Goal: Information Seeking & Learning: Learn about a topic

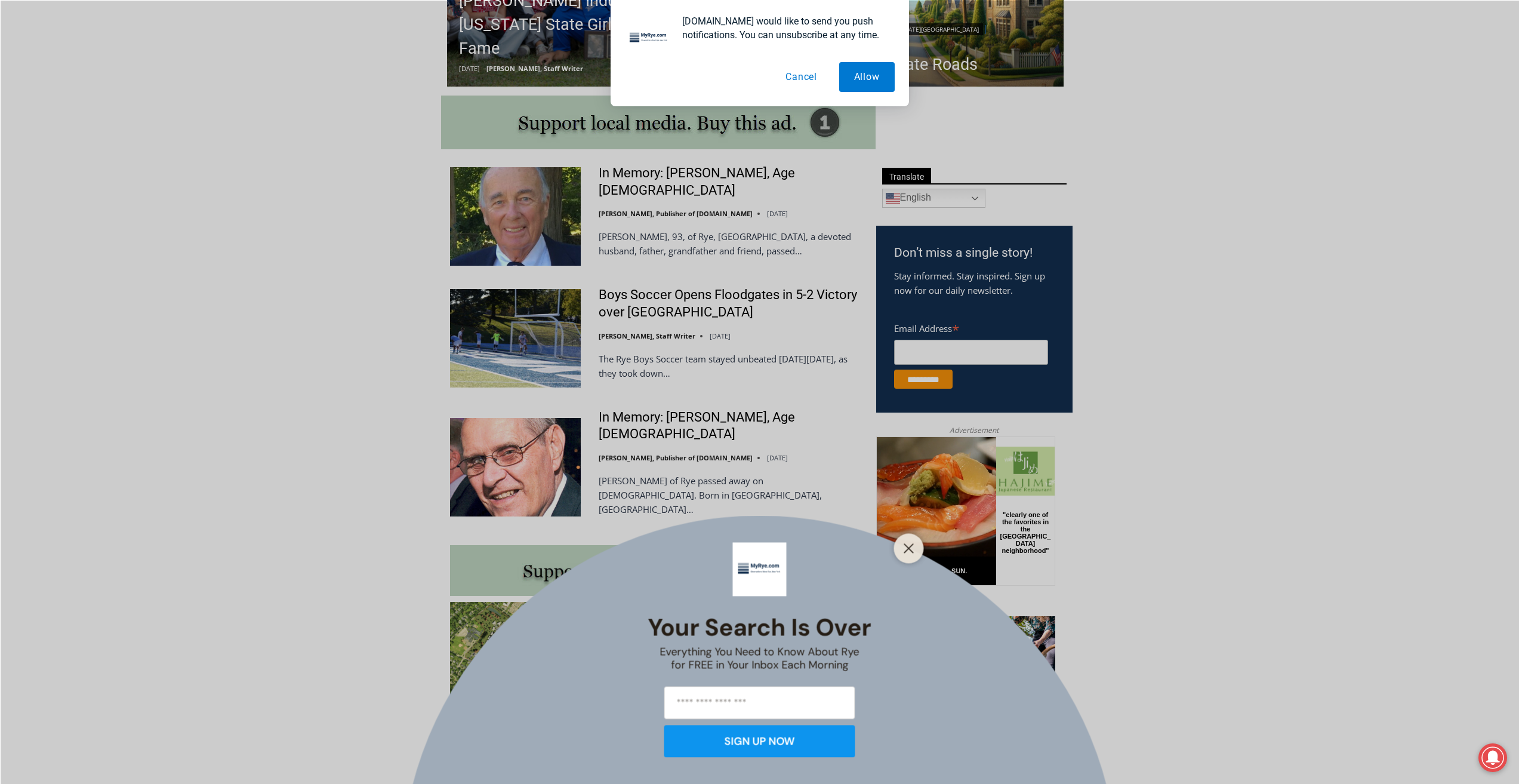
scroll to position [597, 0]
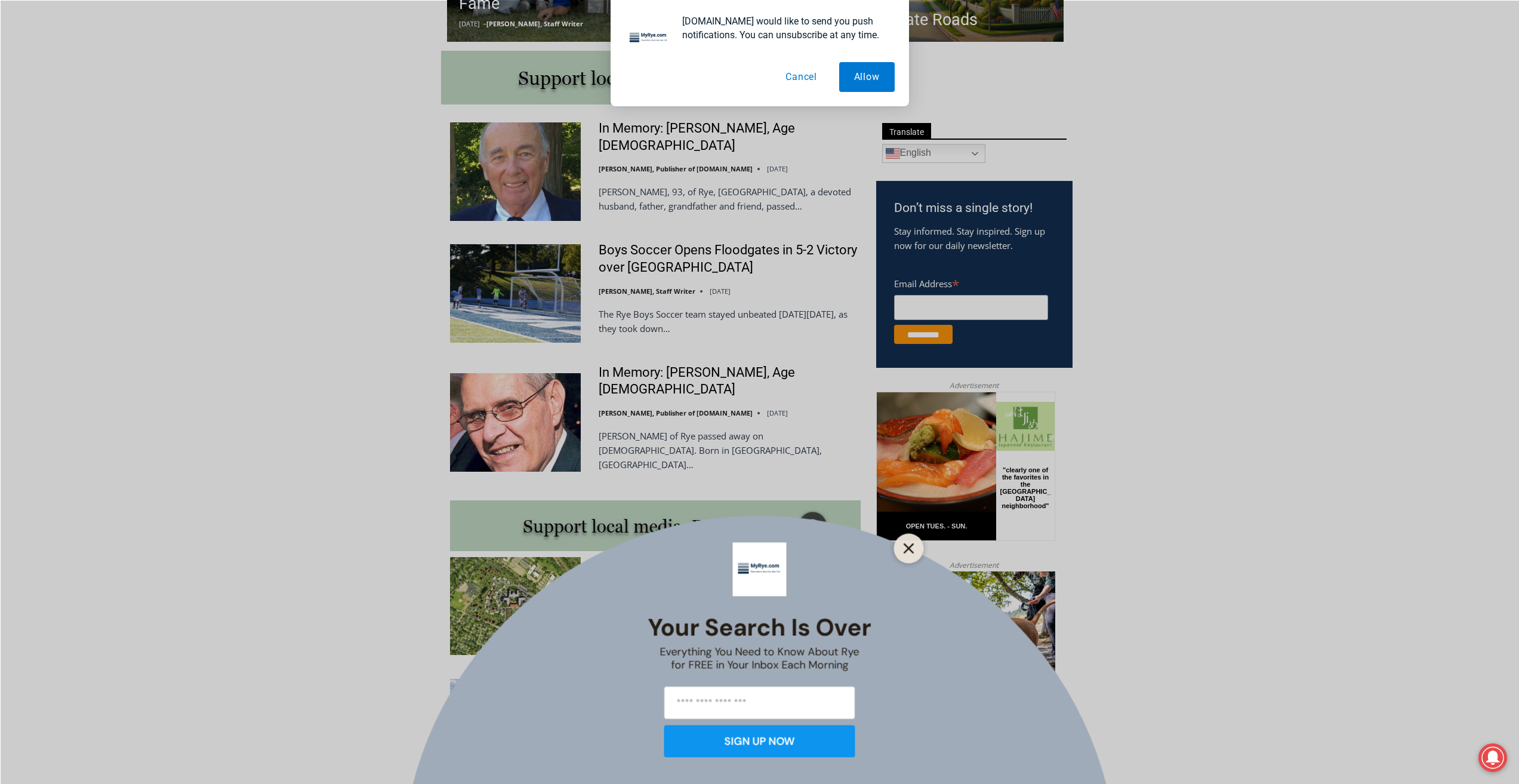
click at [913, 550] on icon "Close" at bounding box center [909, 548] width 11 height 11
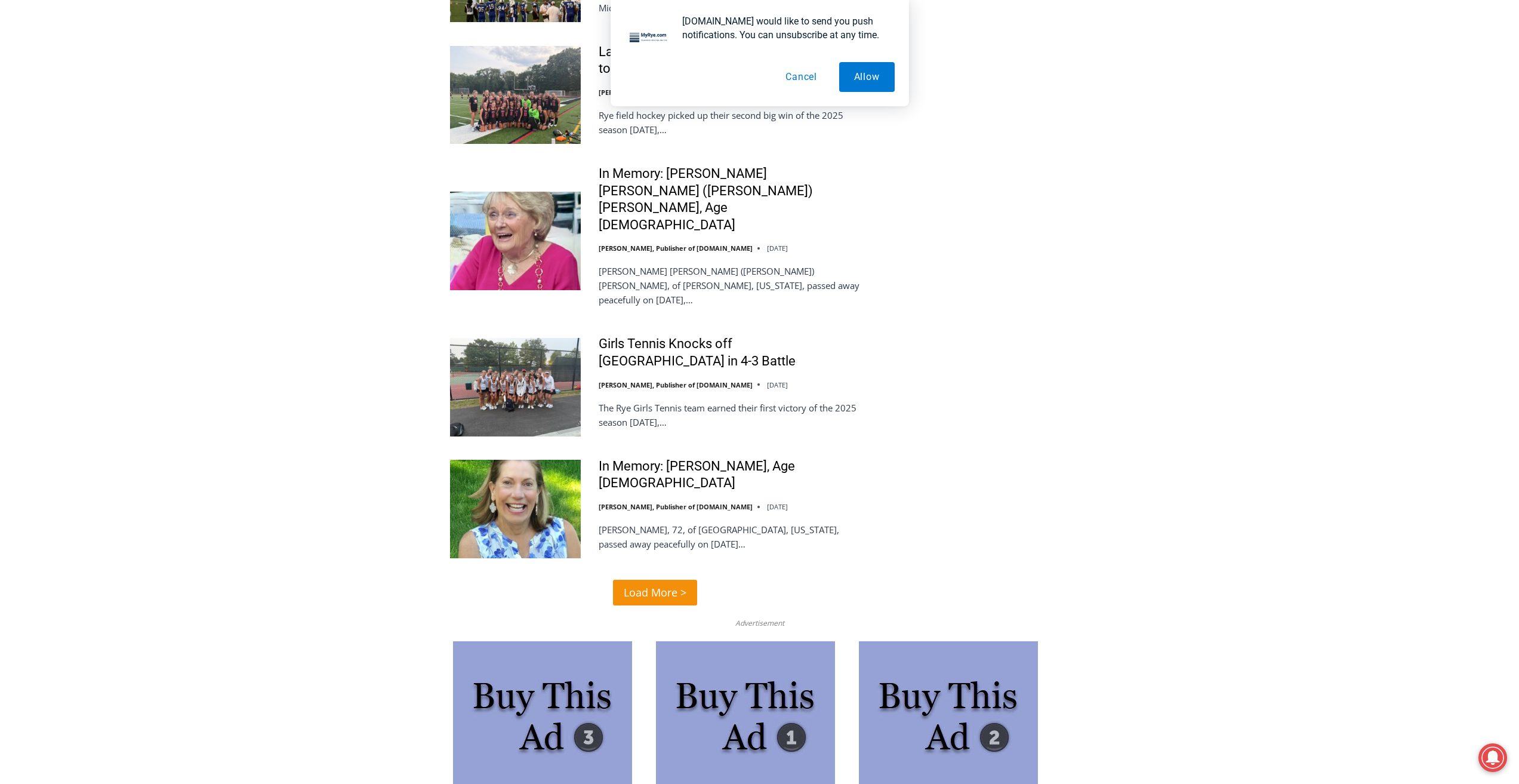
scroll to position [2627, 0]
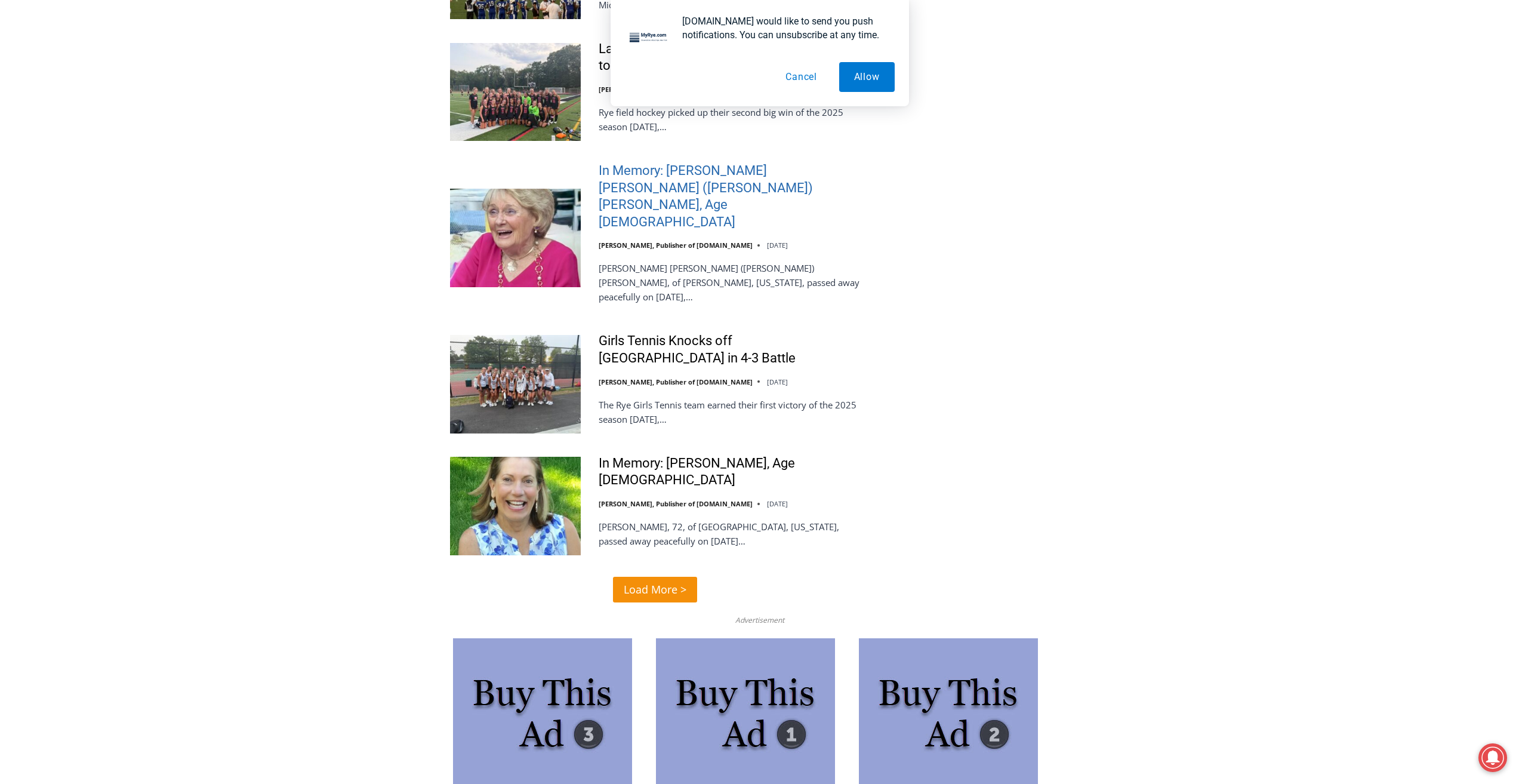
click at [673, 162] on link "In Memory: Maureen Catherine (Devlin) Koecheler, Age 83" at bounding box center [729, 196] width 262 height 68
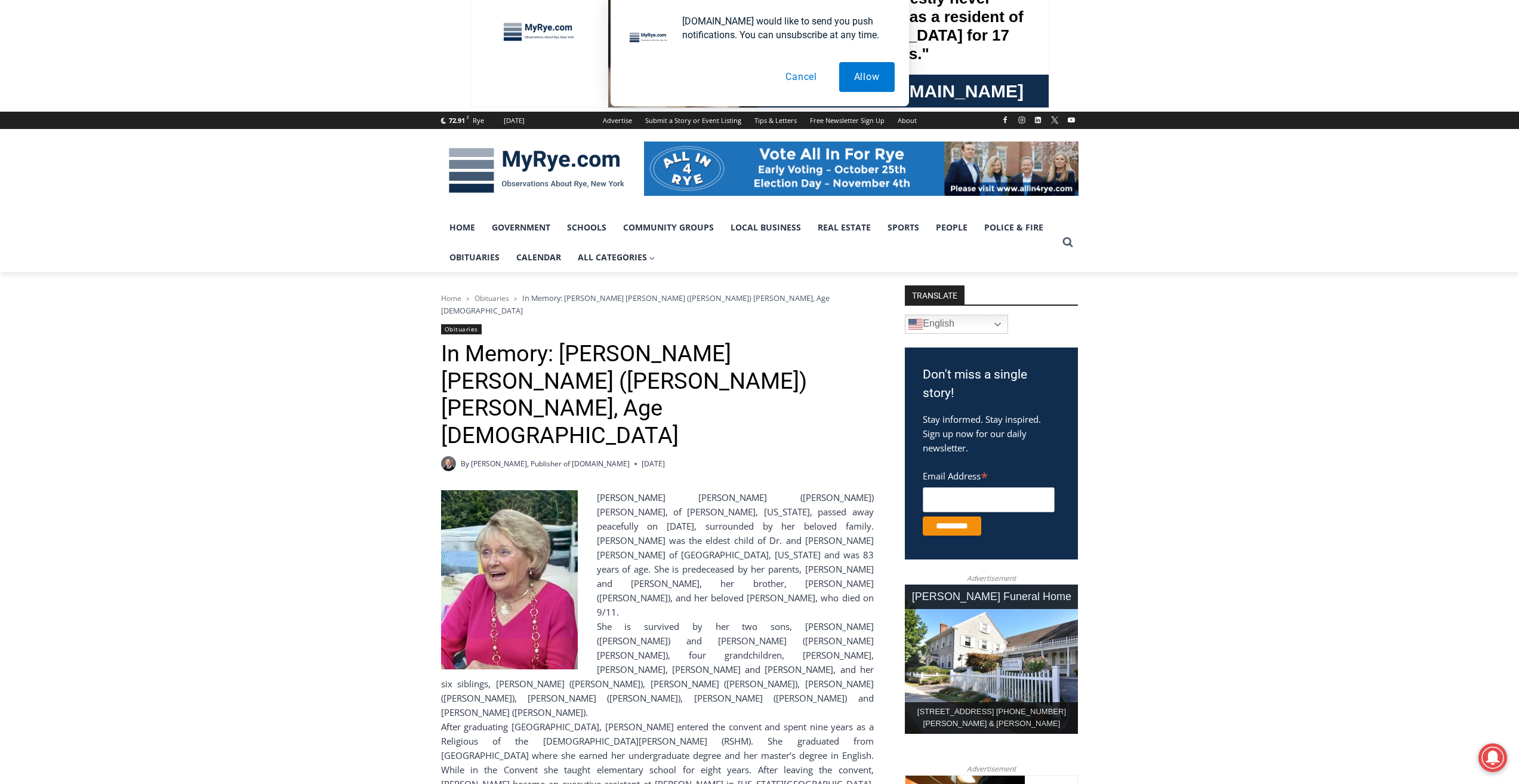
scroll to position [119, 0]
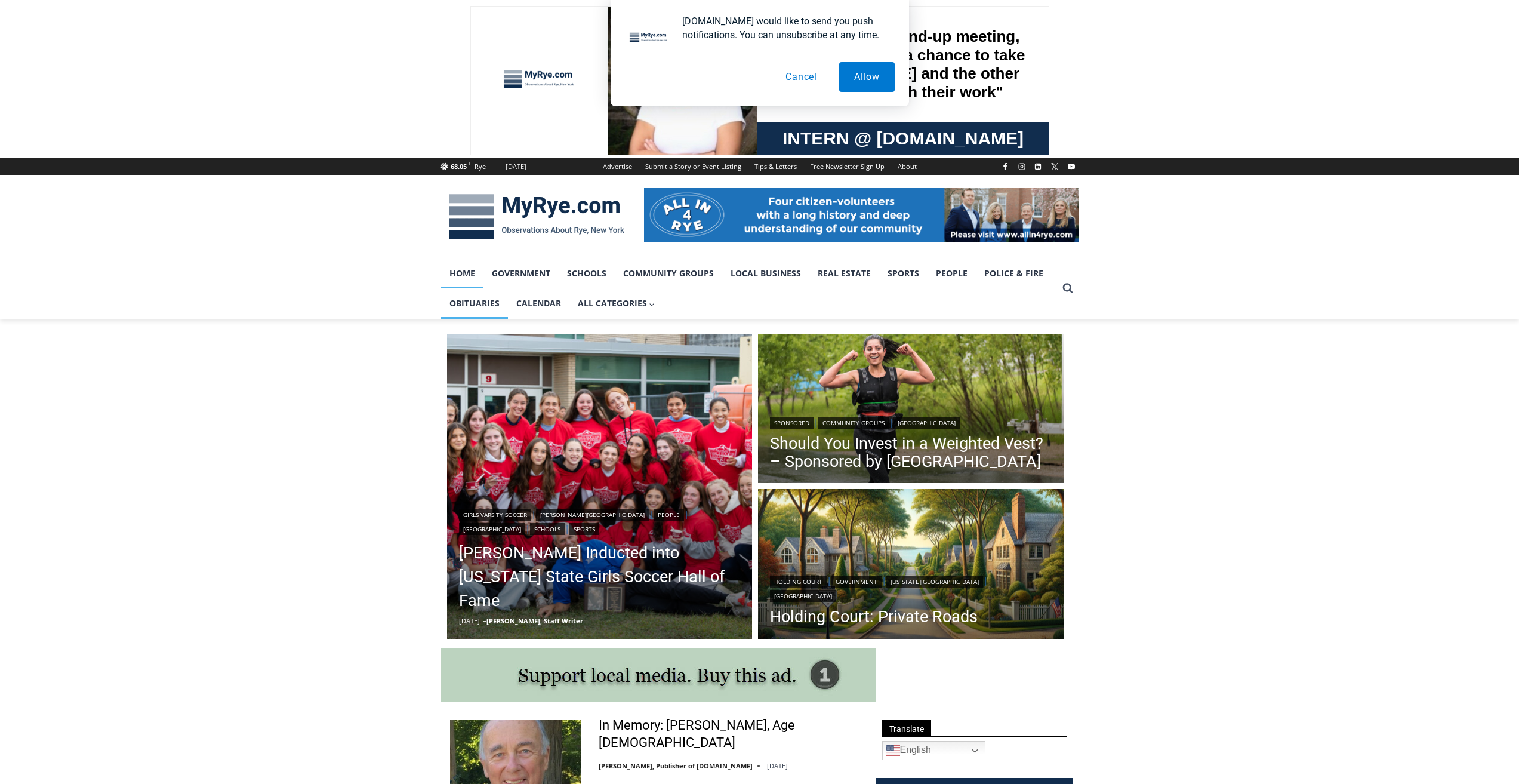
click at [473, 311] on link "Obituaries" at bounding box center [474, 303] width 67 height 30
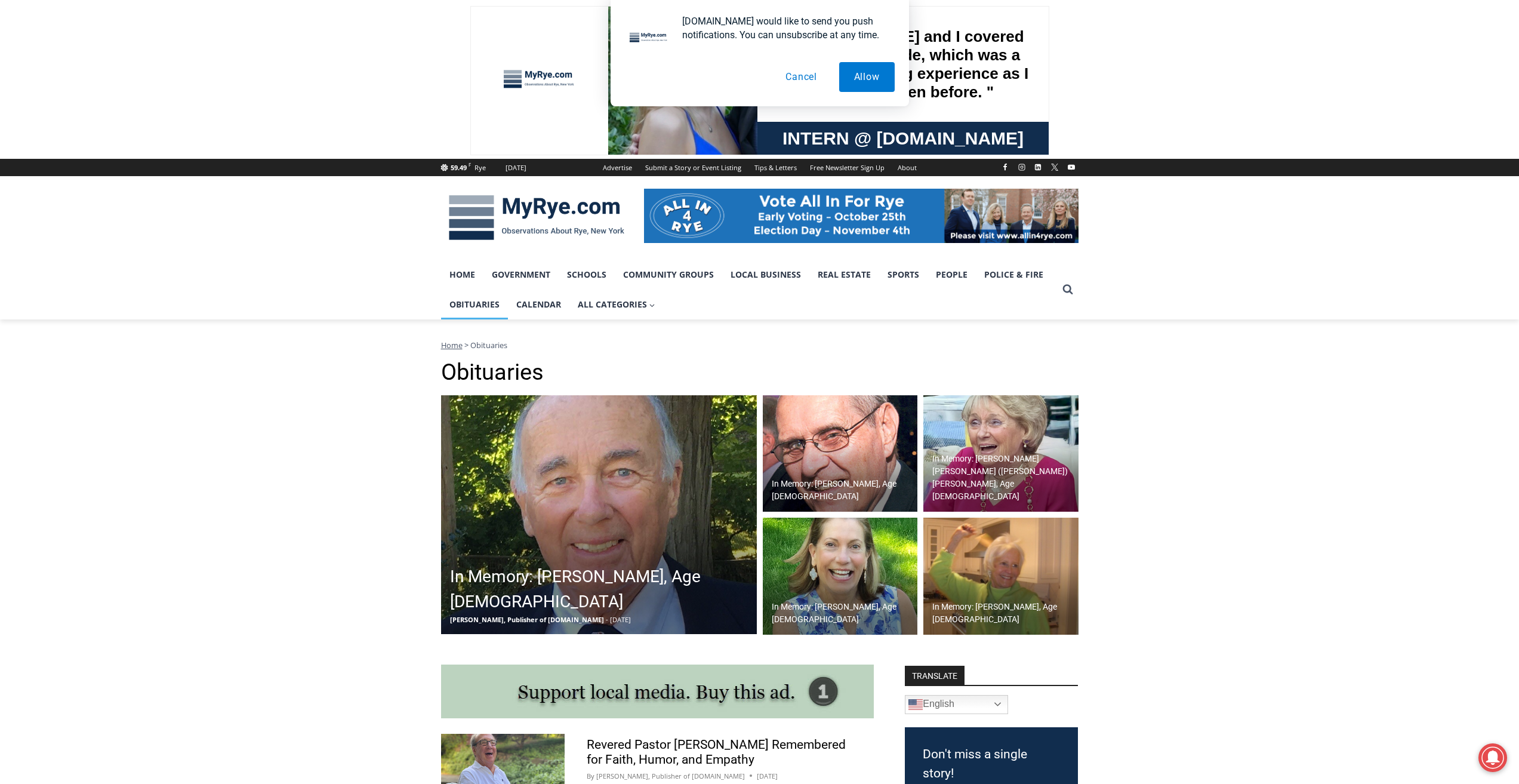
click at [1033, 594] on img at bounding box center [1001, 576] width 155 height 117
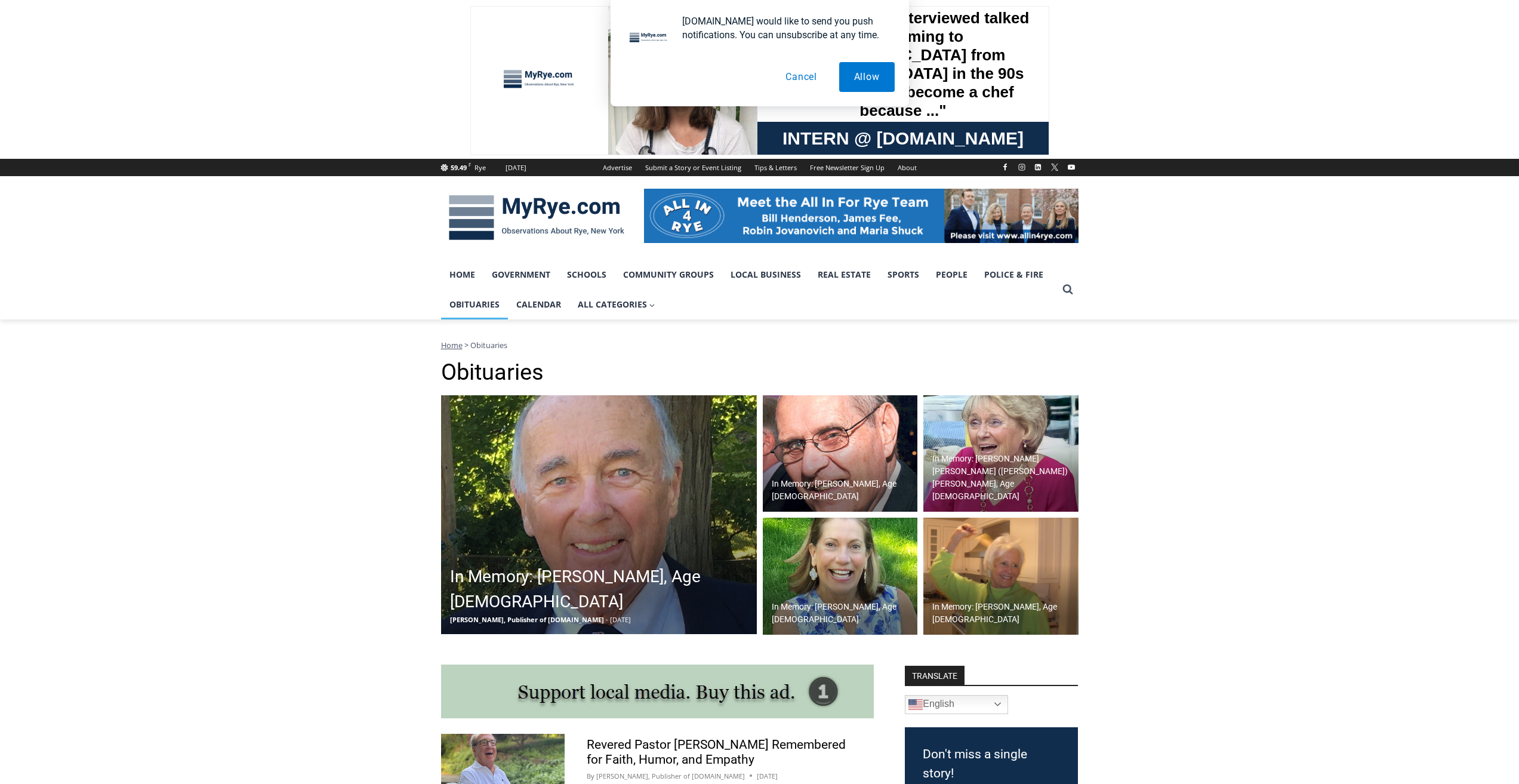
click at [801, 80] on button "Cancel" at bounding box center [801, 77] width 62 height 30
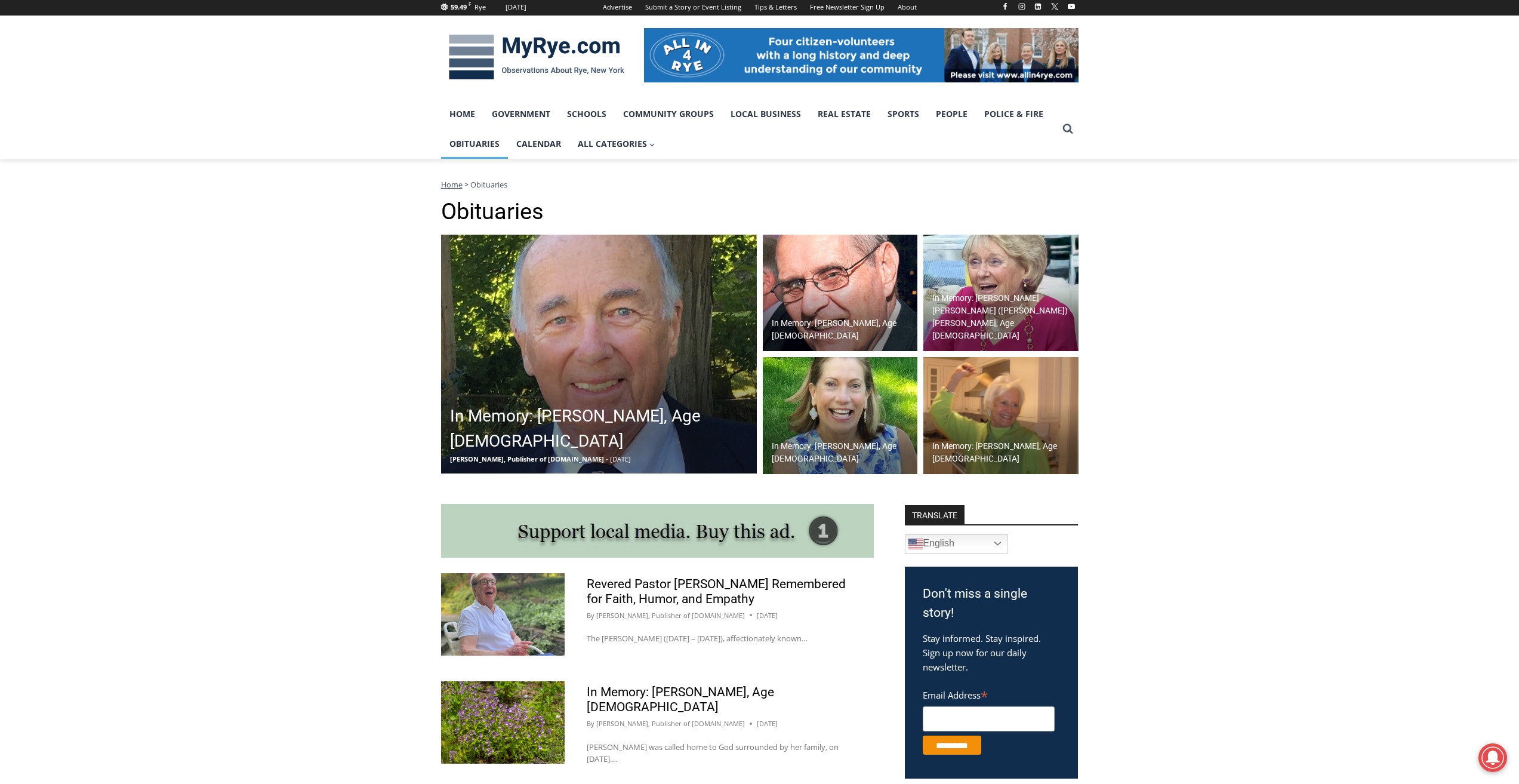
scroll to position [179, 0]
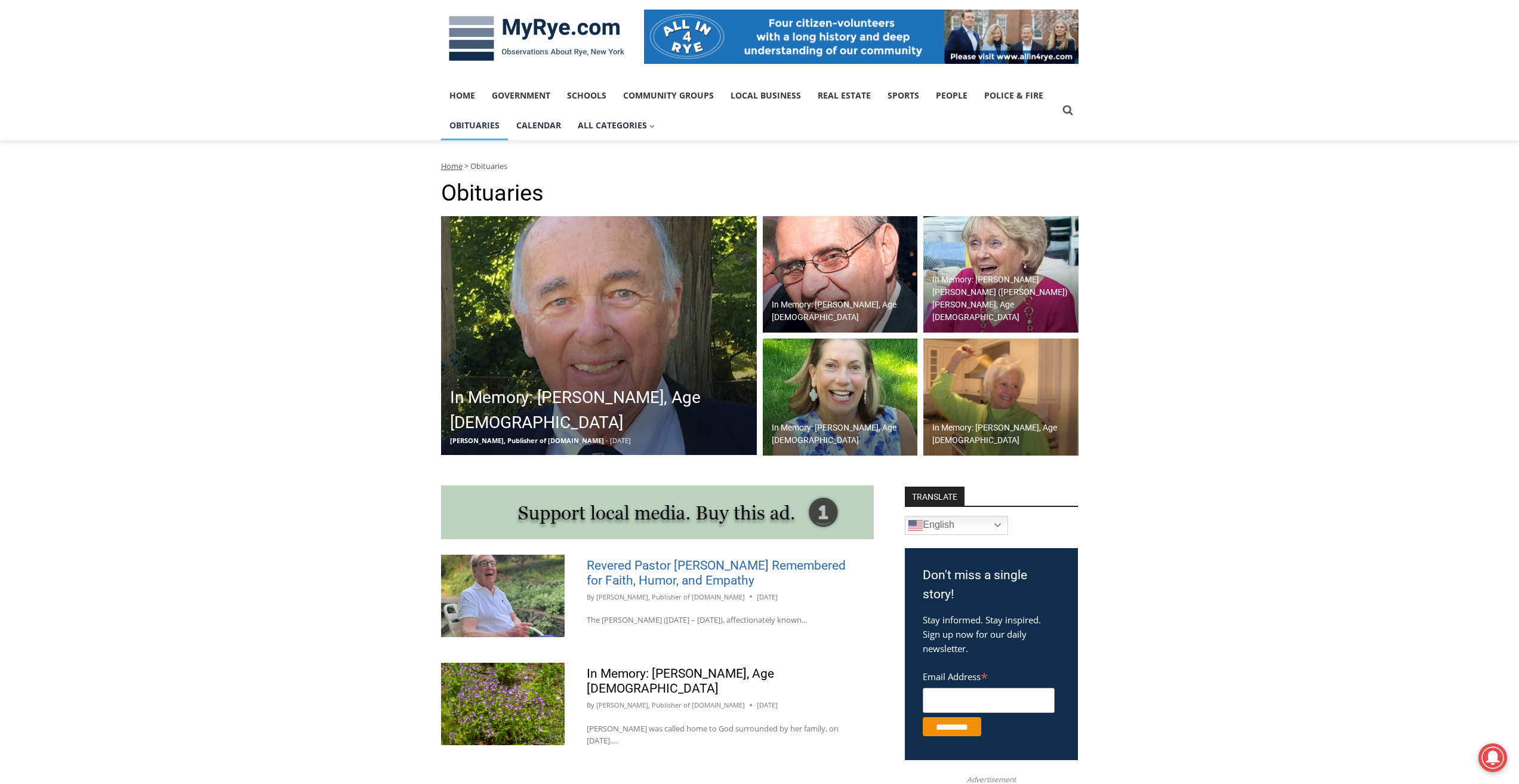
click at [637, 578] on link "Revered Pastor Donald Poole Jr. Remembered for Faith, Humor, and Empathy" at bounding box center [716, 572] width 259 height 29
click at [998, 247] on img at bounding box center [1001, 275] width 155 height 117
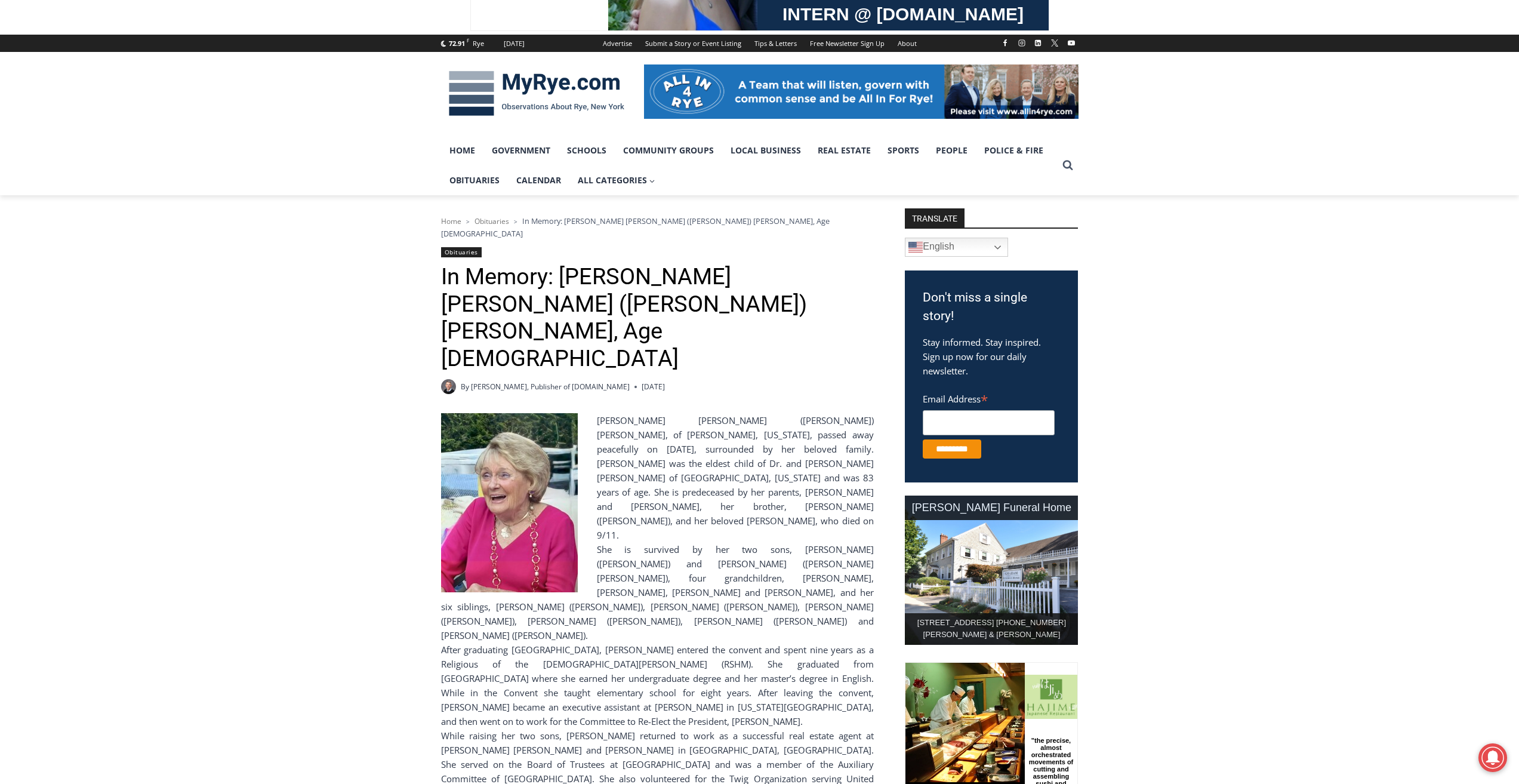
scroll to position [179, 0]
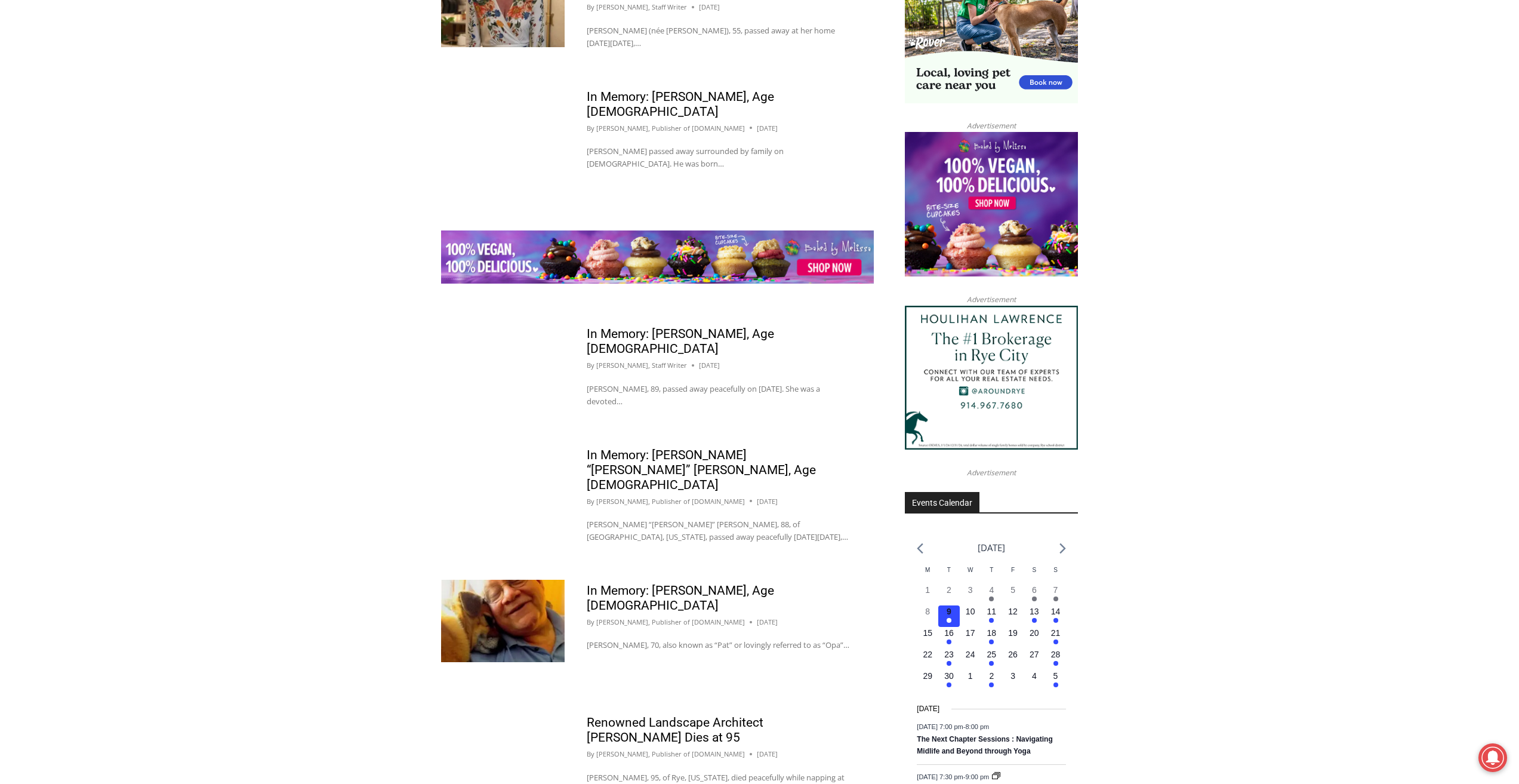
scroll to position [1194, 0]
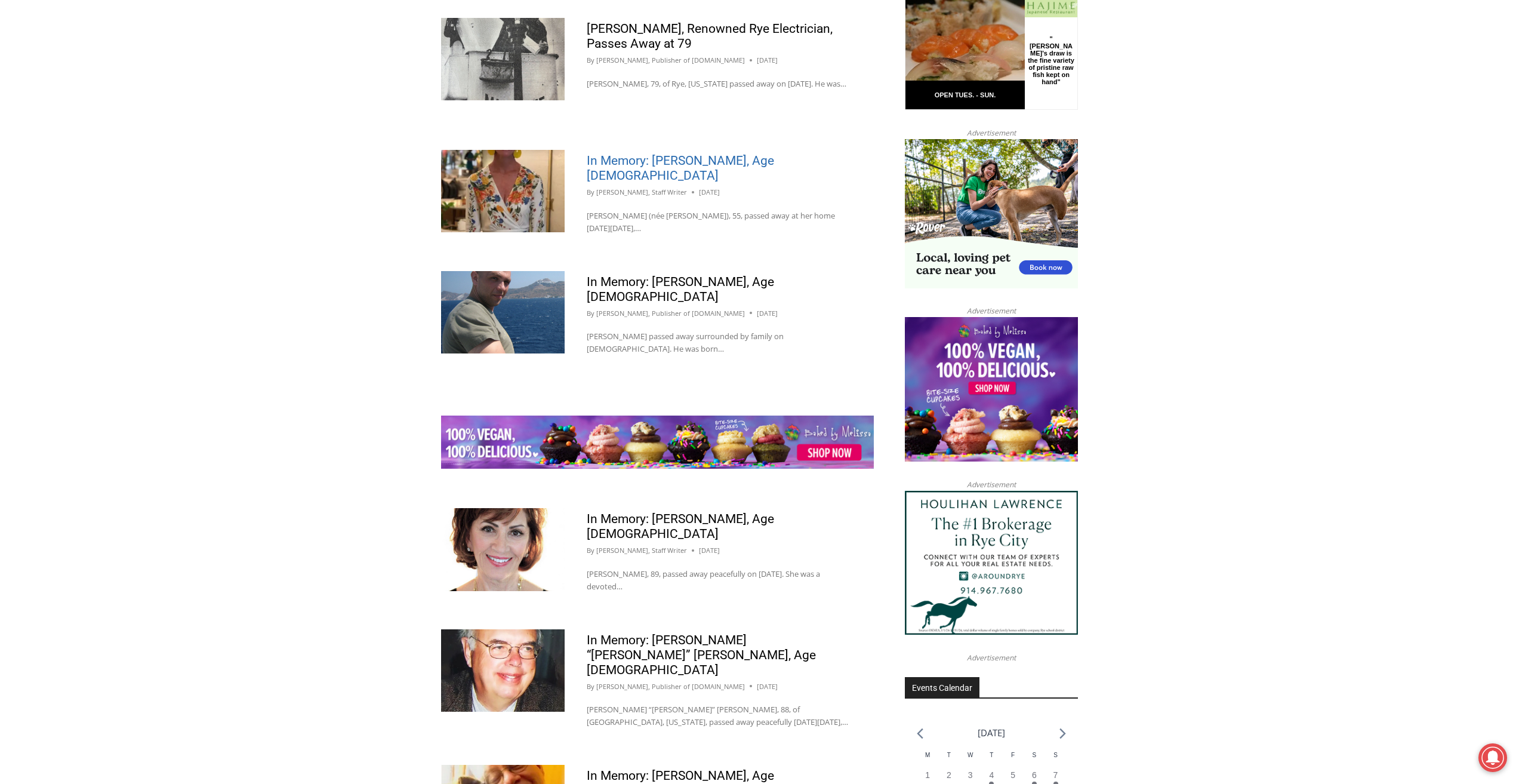
click at [642, 155] on link "In Memory: [PERSON_NAME], Age [DEMOGRAPHIC_DATA]" at bounding box center [680, 168] width 187 height 29
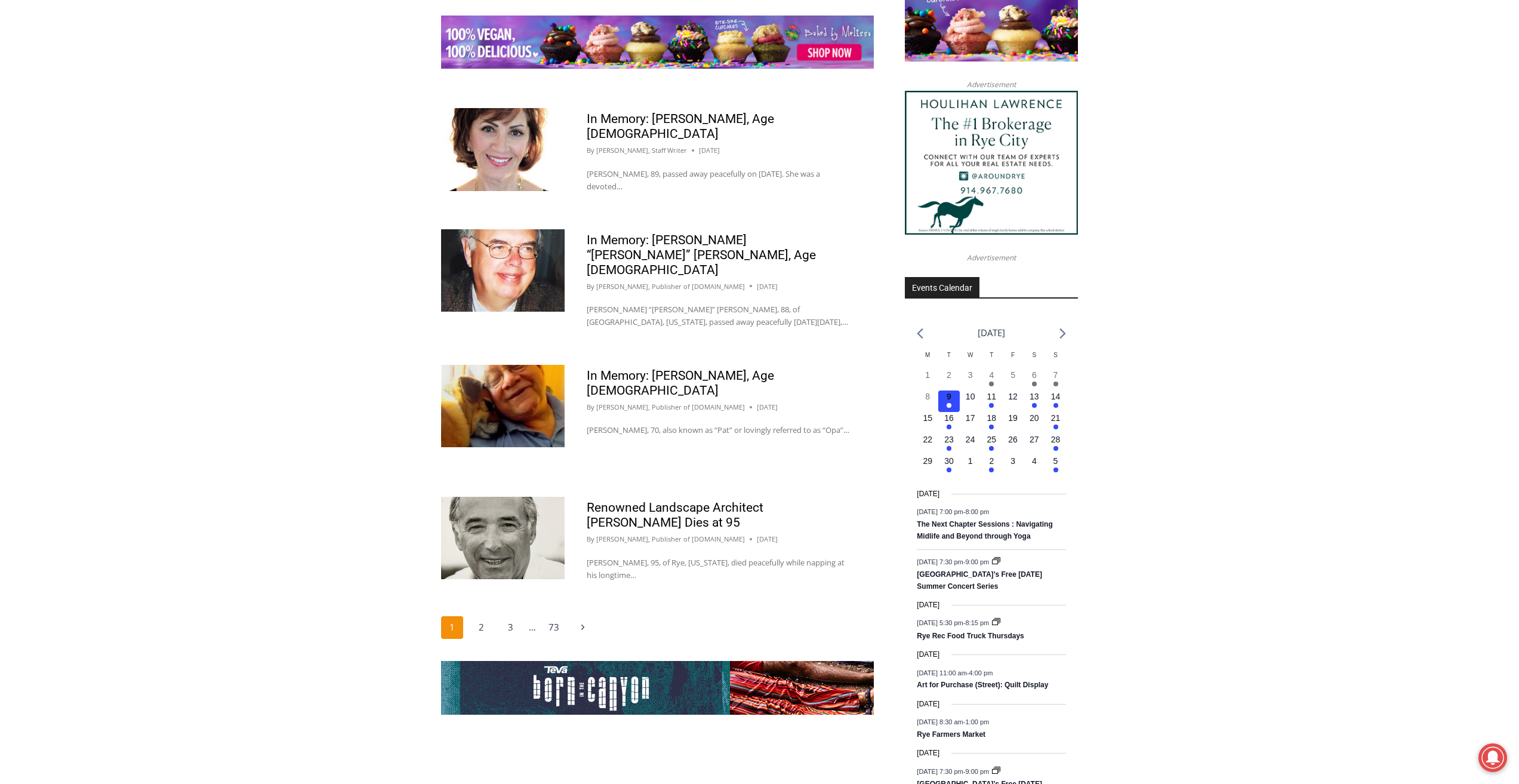
scroll to position [1612, 0]
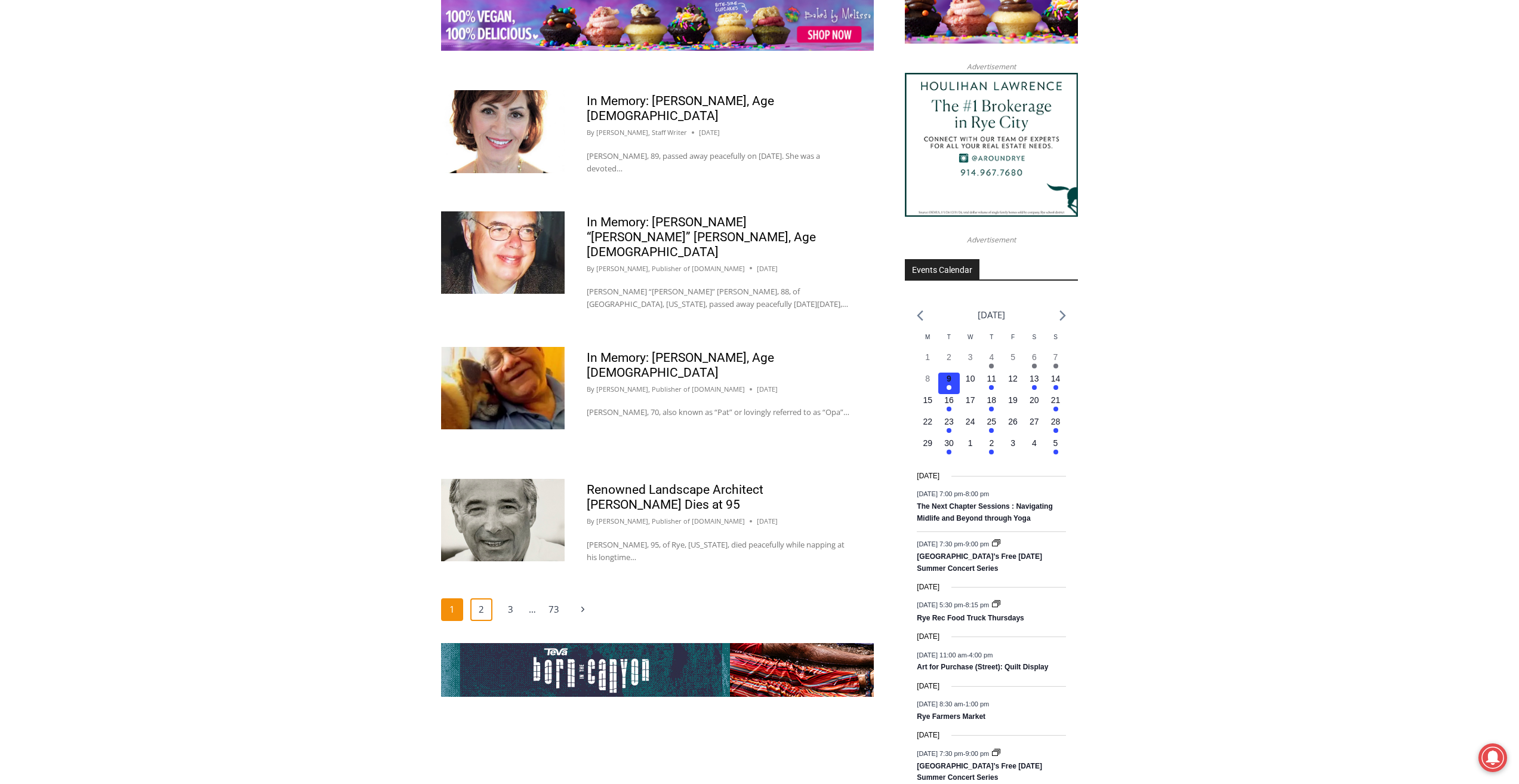
click at [481, 598] on link "2" at bounding box center [481, 609] width 23 height 23
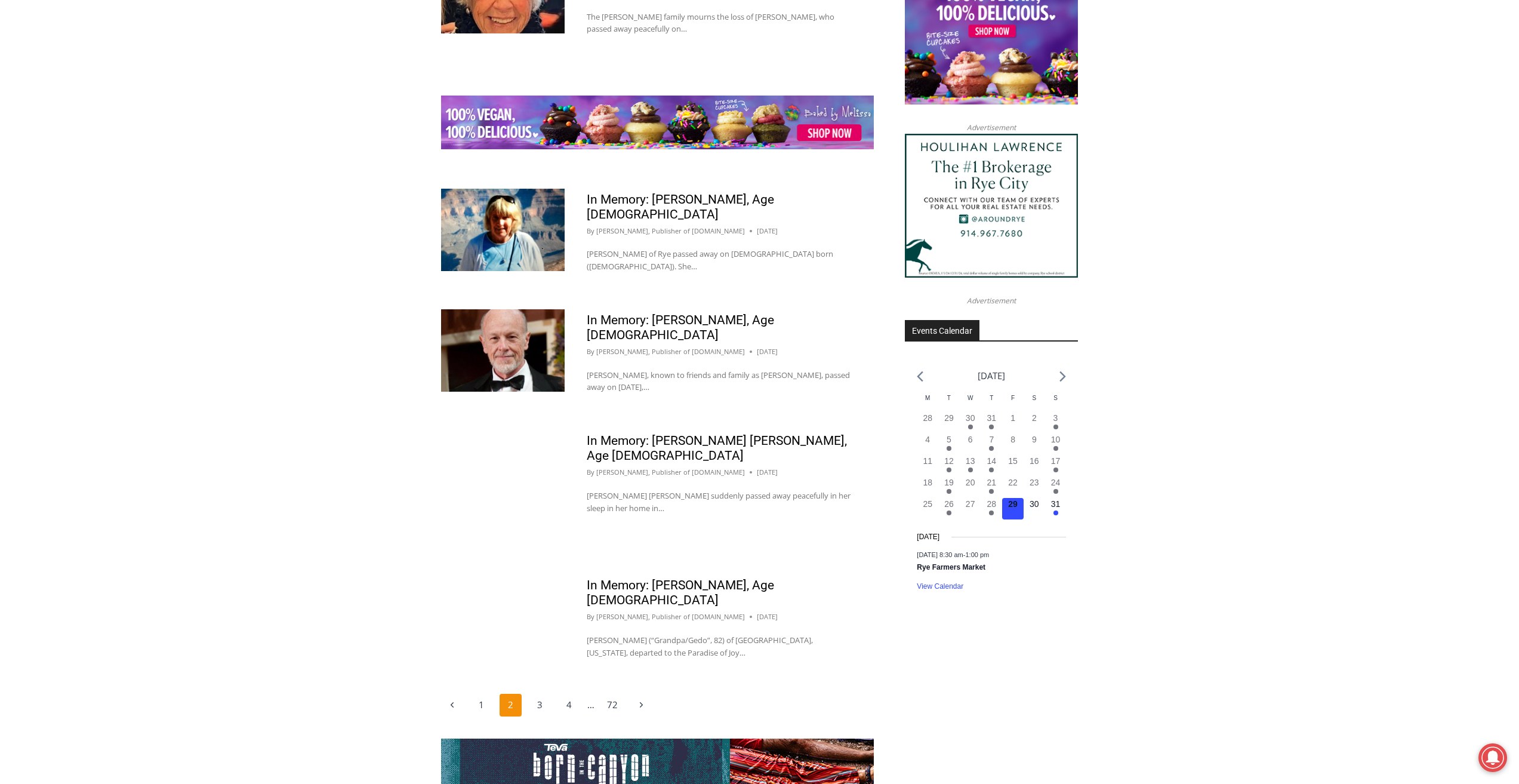
scroll to position [1591, 0]
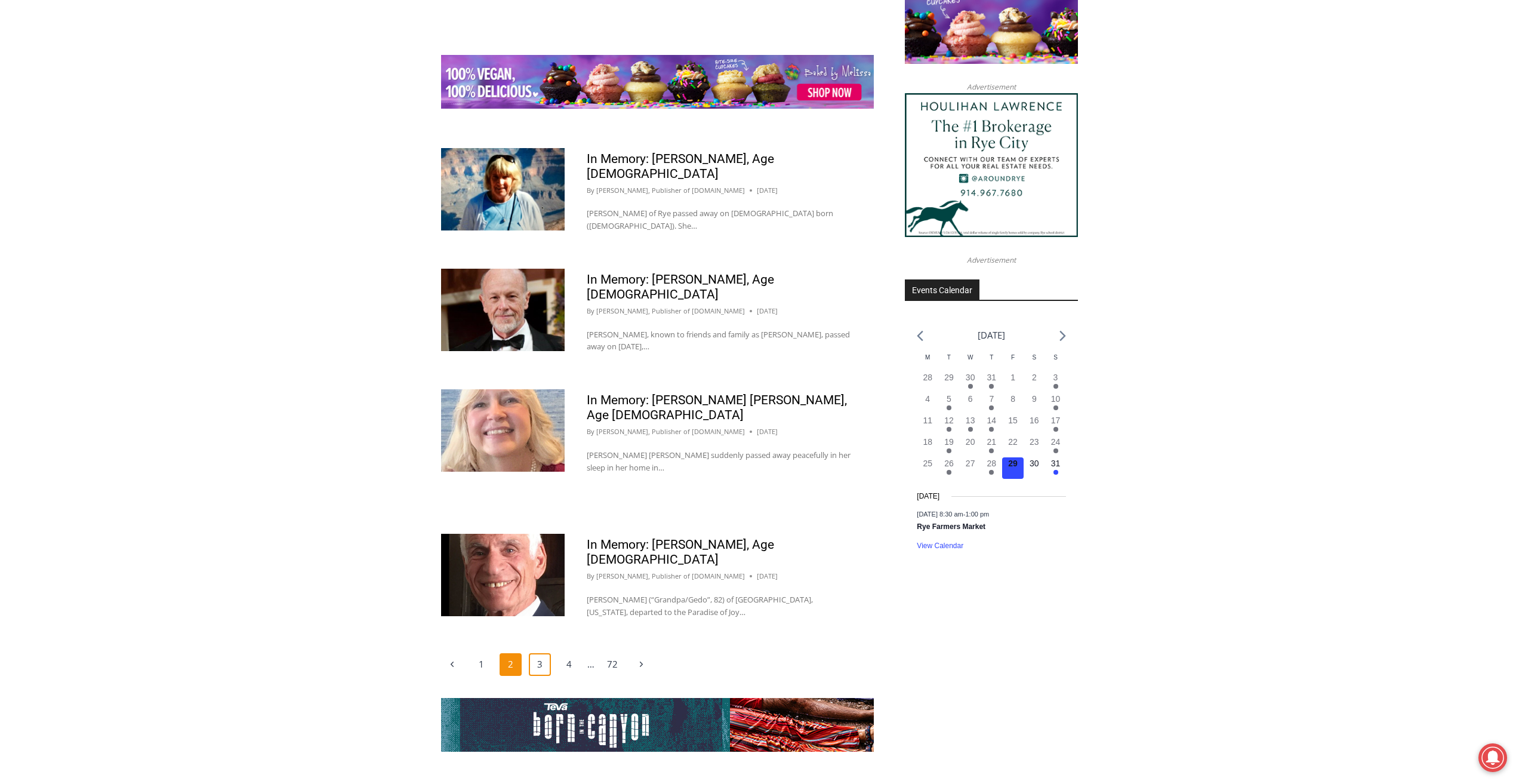
click at [532, 653] on link "3" at bounding box center [540, 664] width 23 height 23
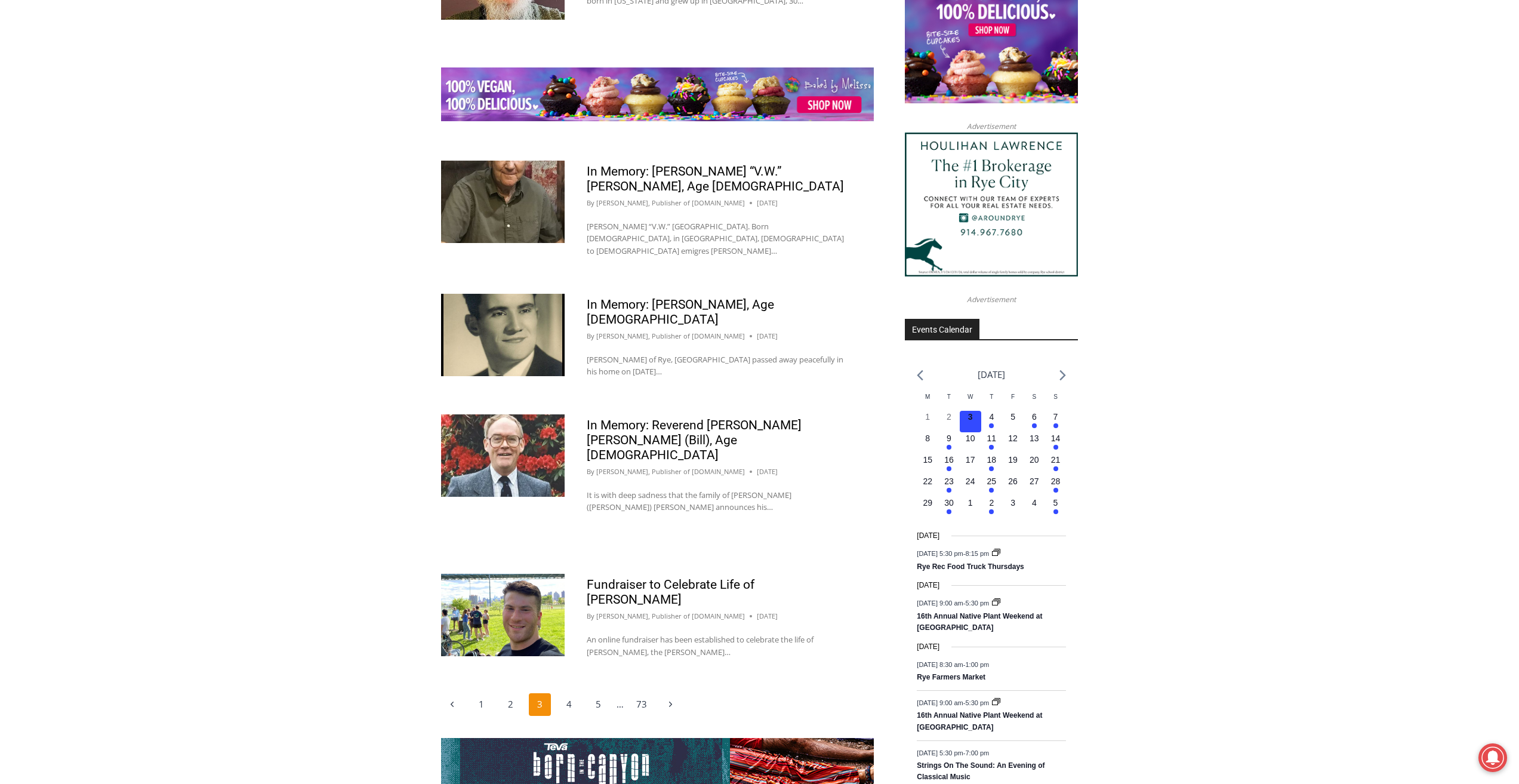
scroll to position [1651, 0]
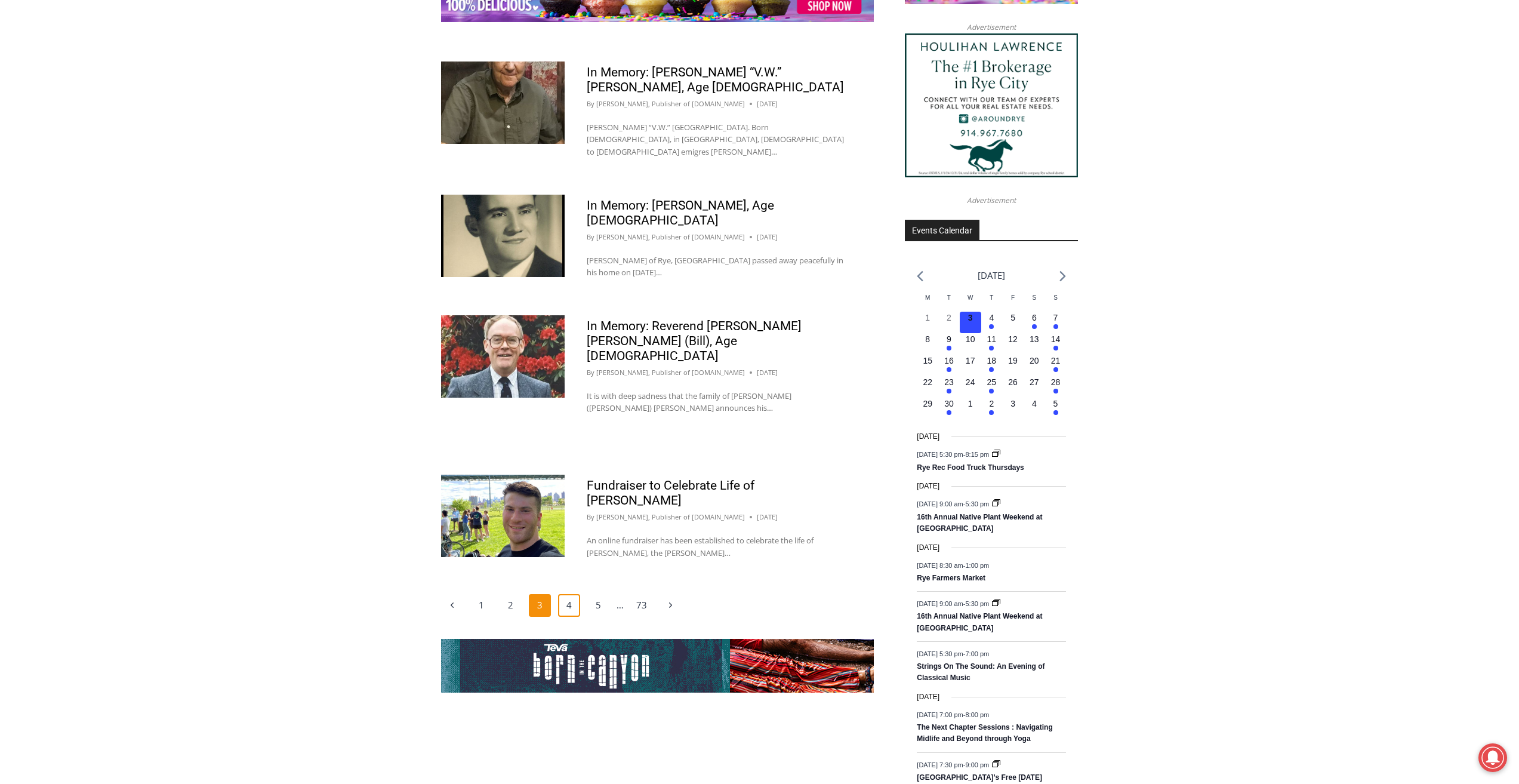
click at [573, 594] on link "4" at bounding box center [569, 605] width 23 height 23
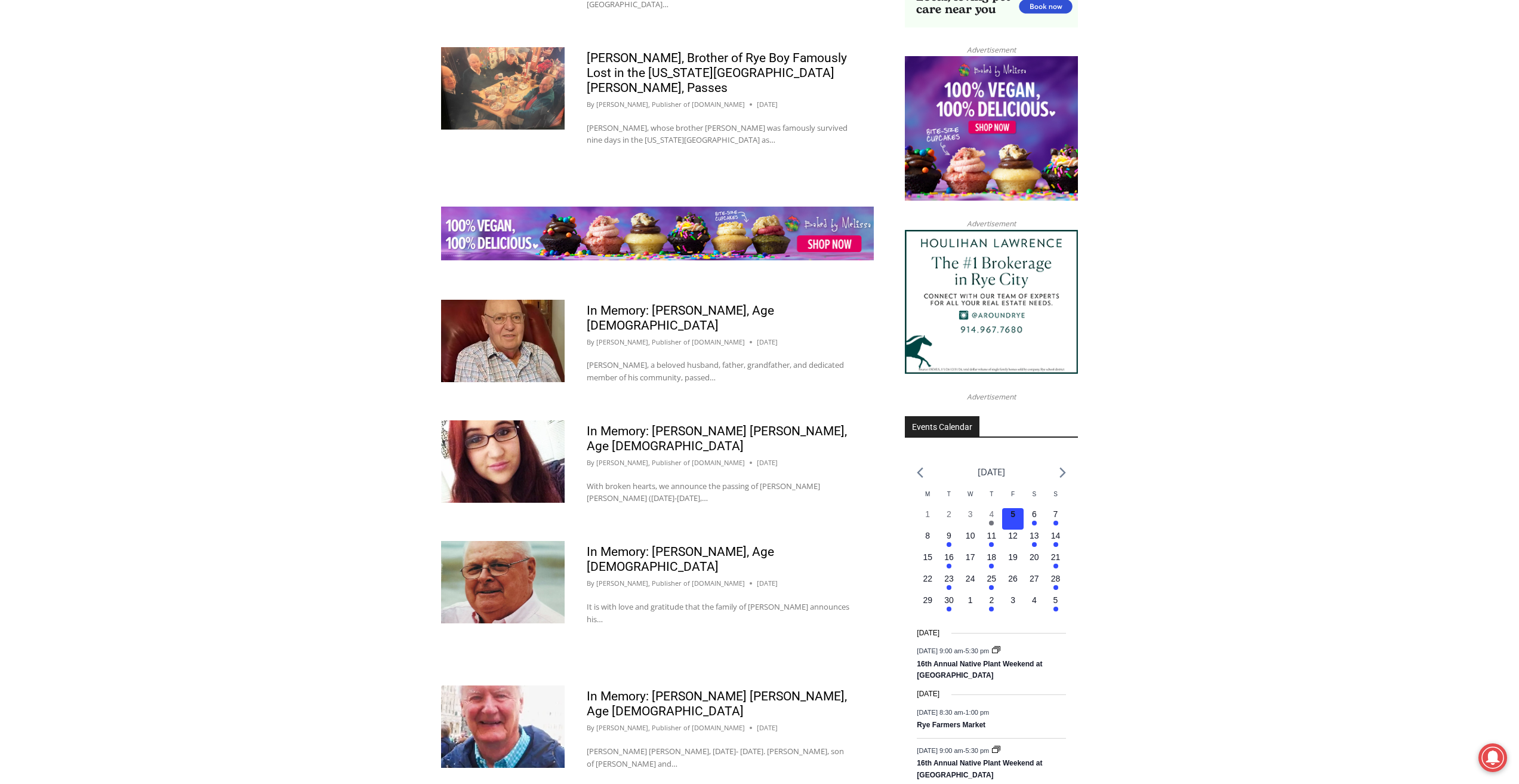
scroll to position [1531, 0]
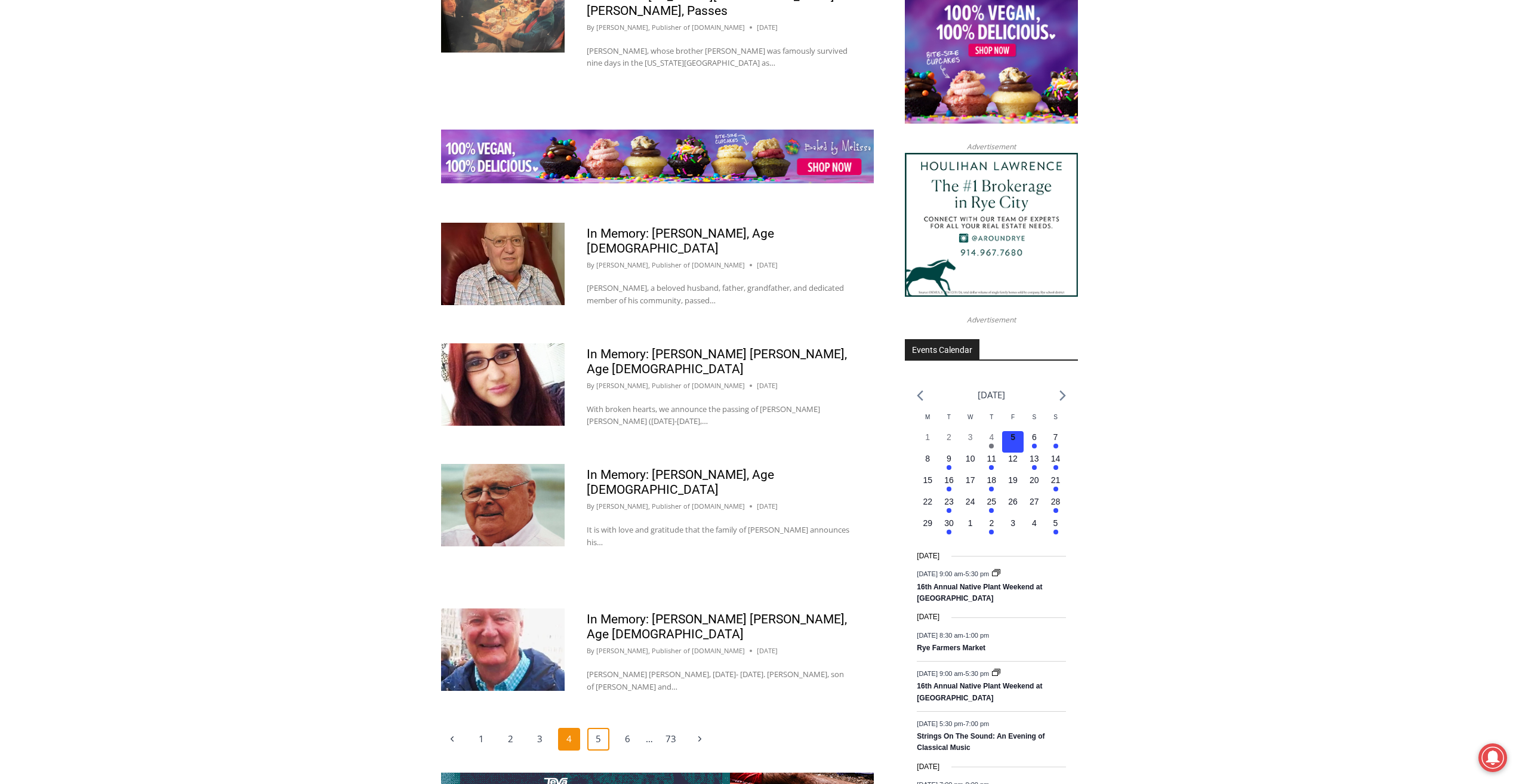
click at [594, 728] on link "5" at bounding box center [598, 739] width 23 height 23
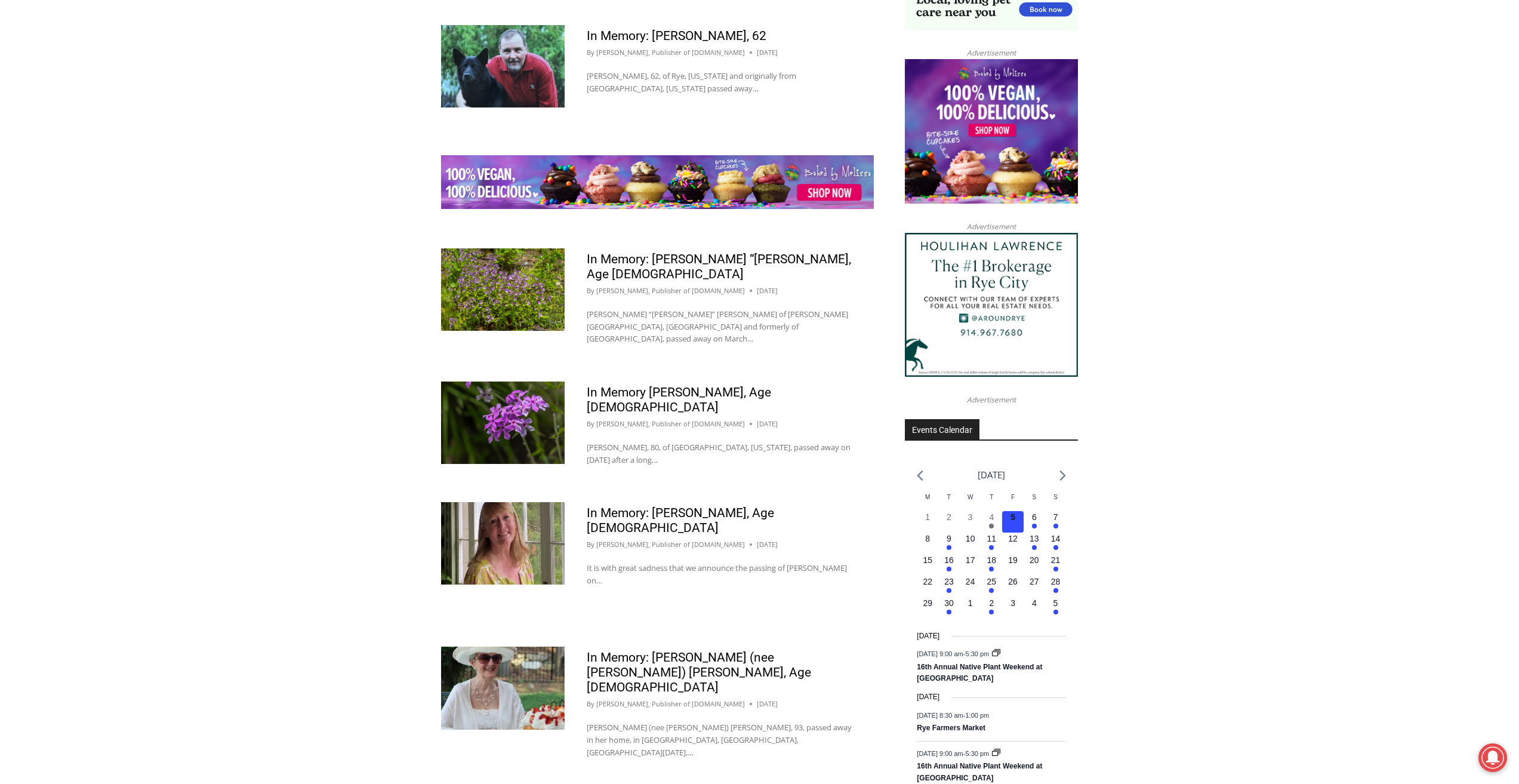
scroll to position [1472, 0]
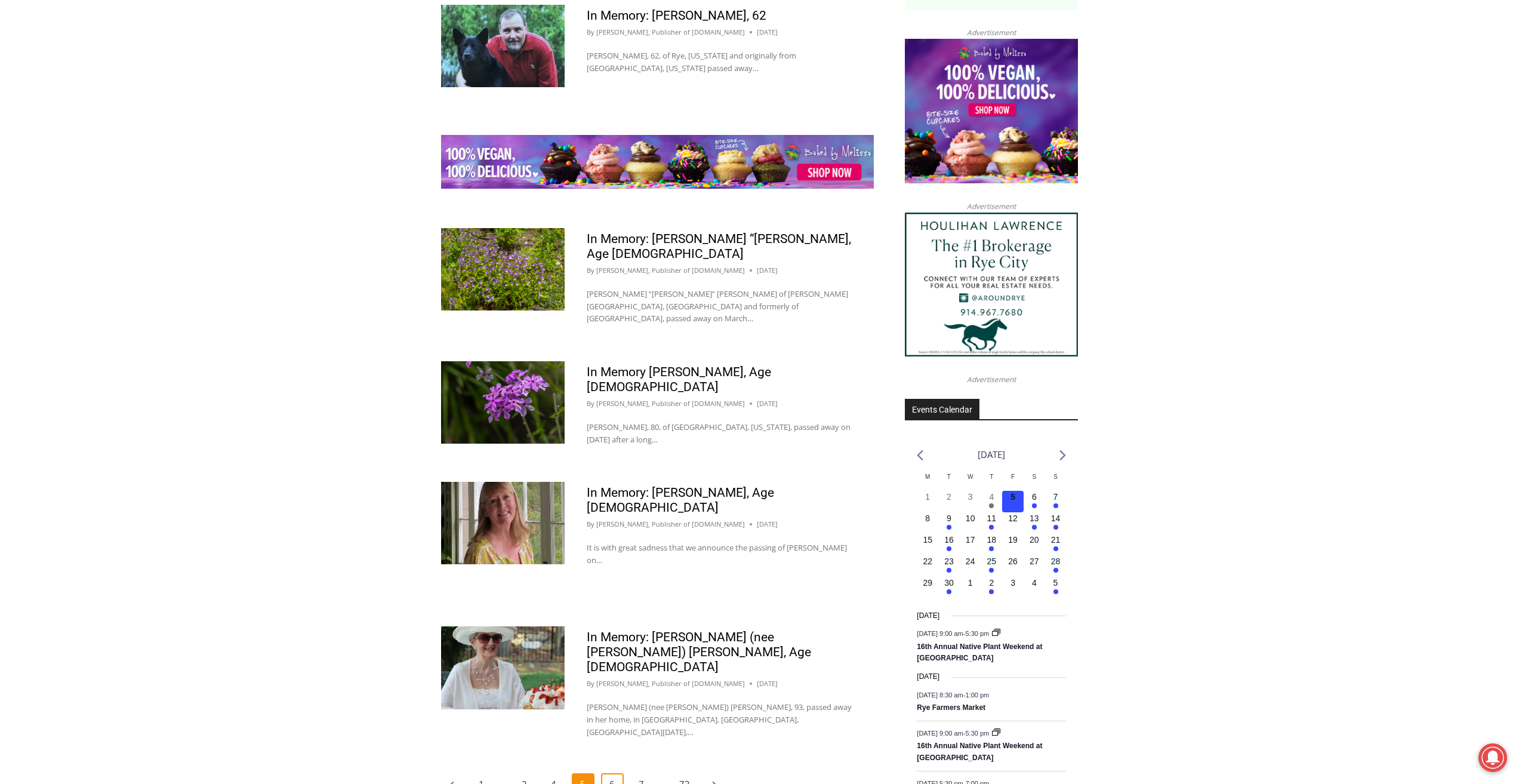
click at [612, 773] on link "6" at bounding box center [612, 784] width 23 height 23
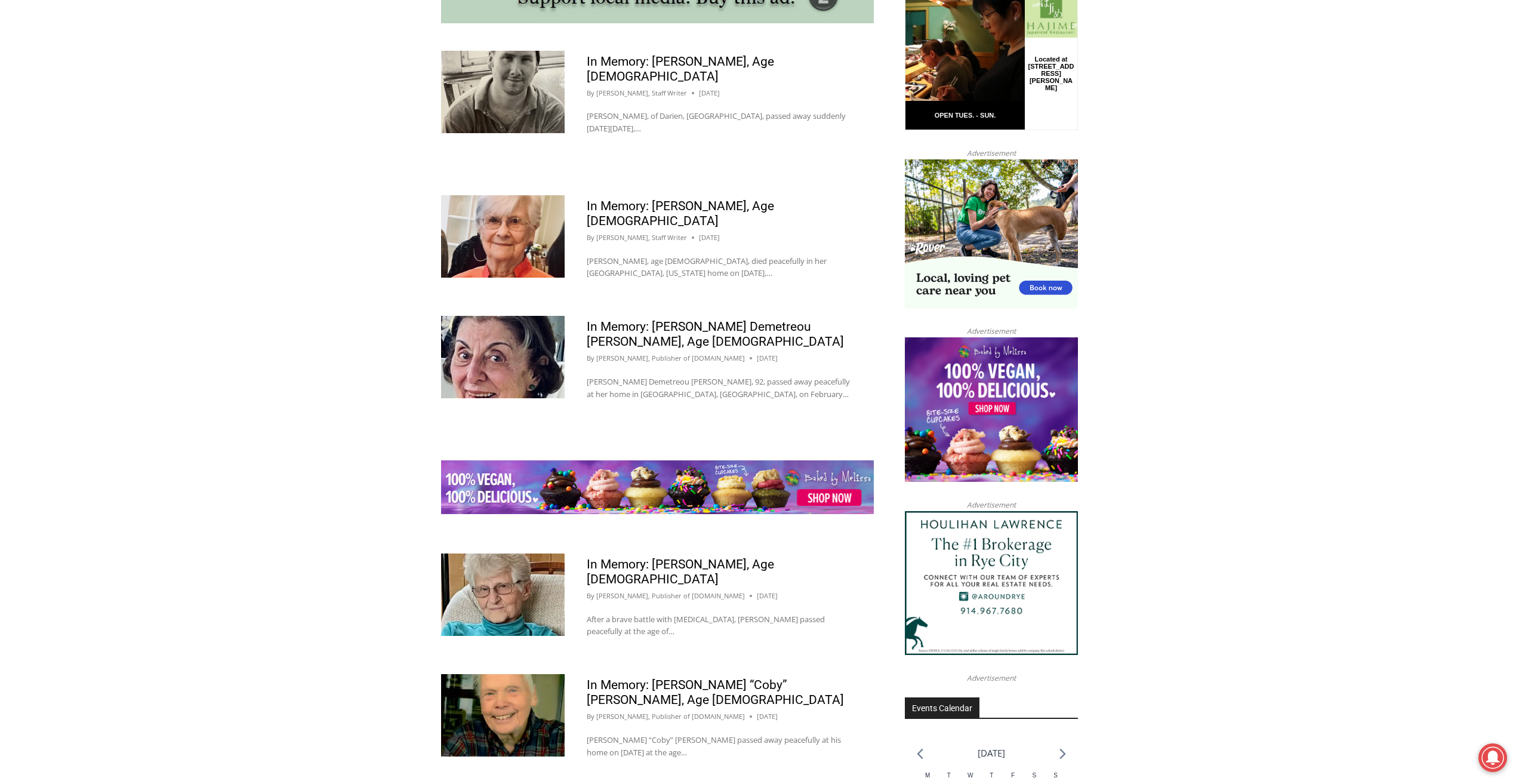
scroll to position [1472, 0]
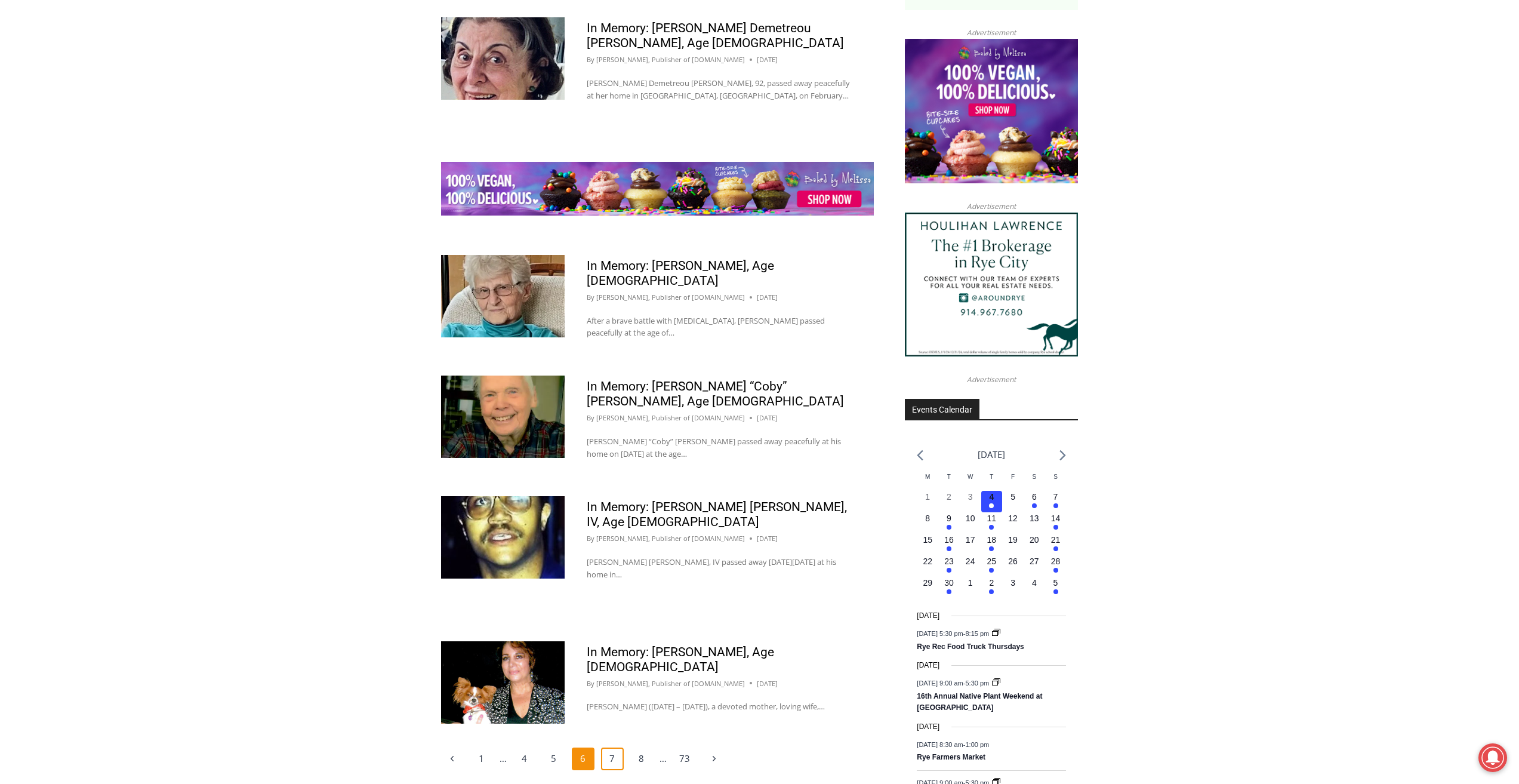
click at [612, 747] on link "7" at bounding box center [612, 758] width 23 height 23
click at [614, 747] on link "7" at bounding box center [612, 758] width 23 height 23
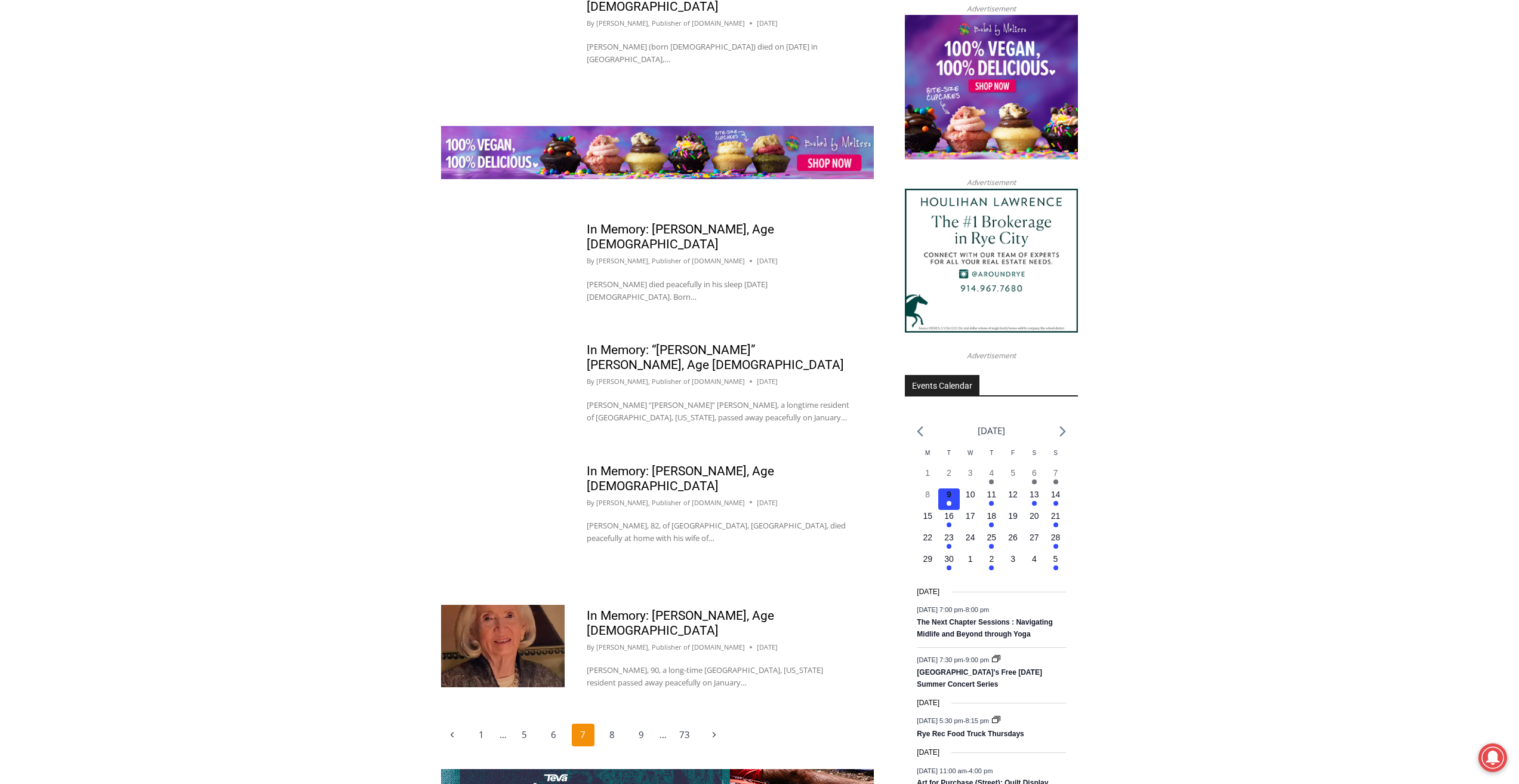
scroll to position [1552, 0]
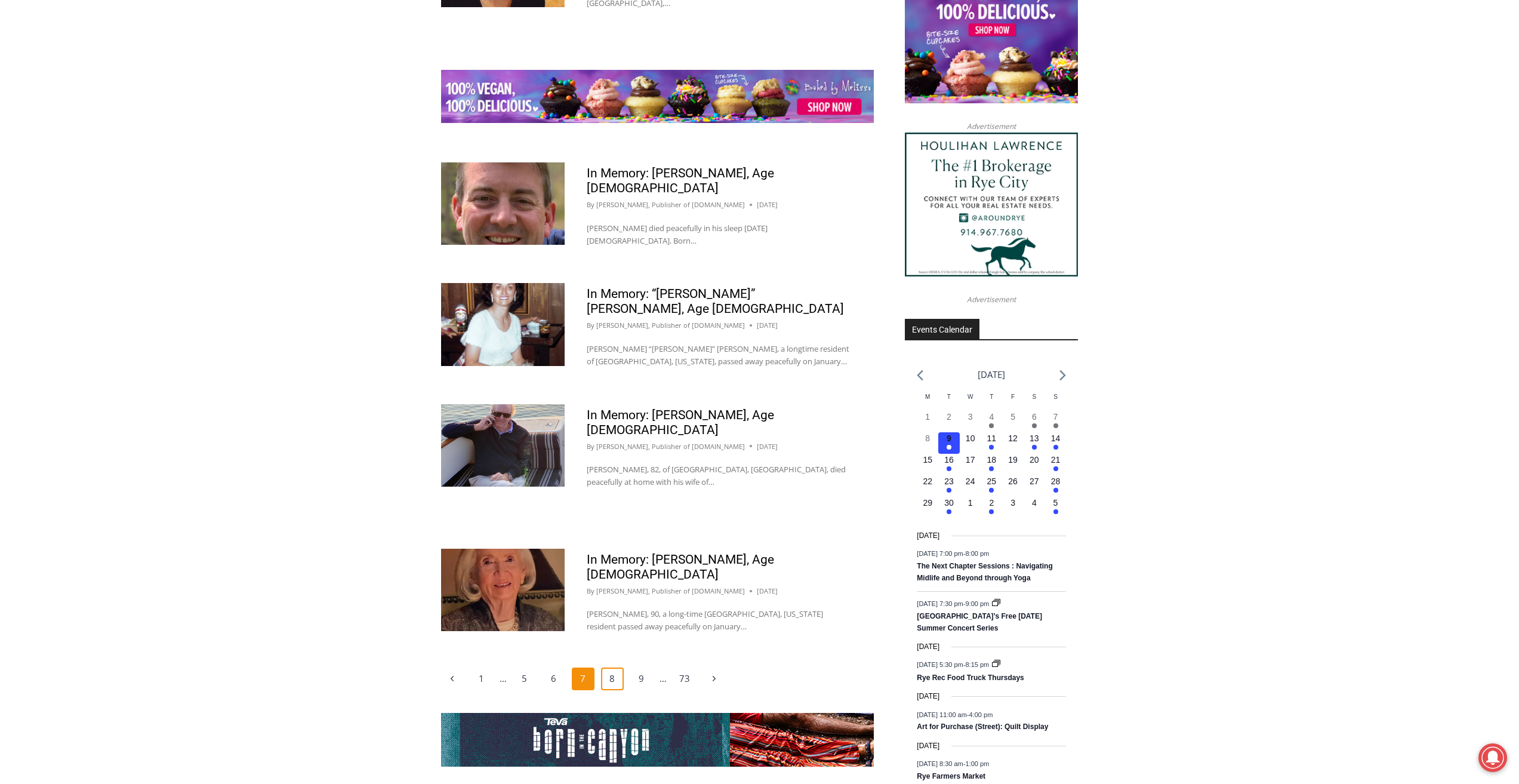
click at [610, 667] on link "8" at bounding box center [612, 678] width 23 height 23
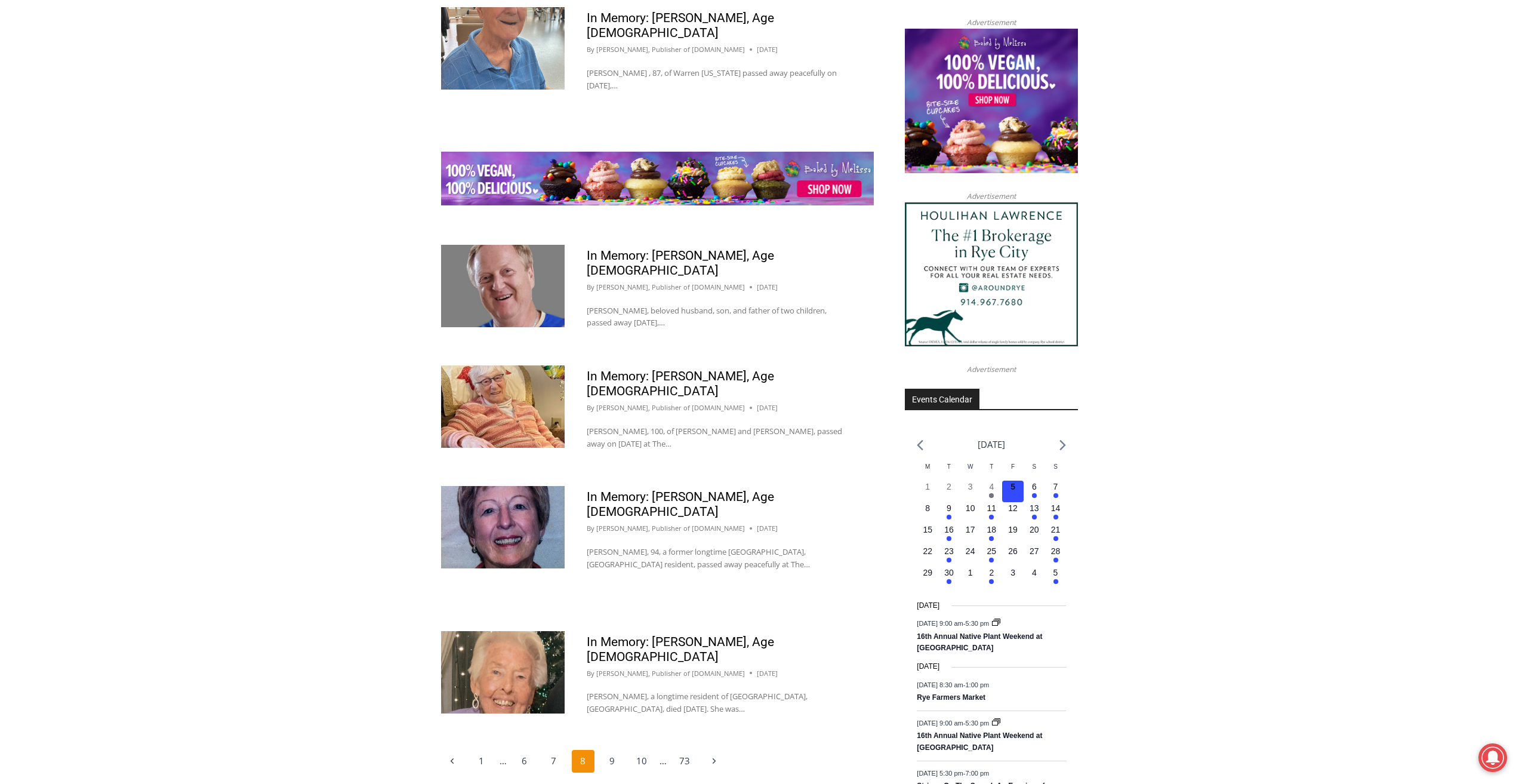
scroll to position [1492, 0]
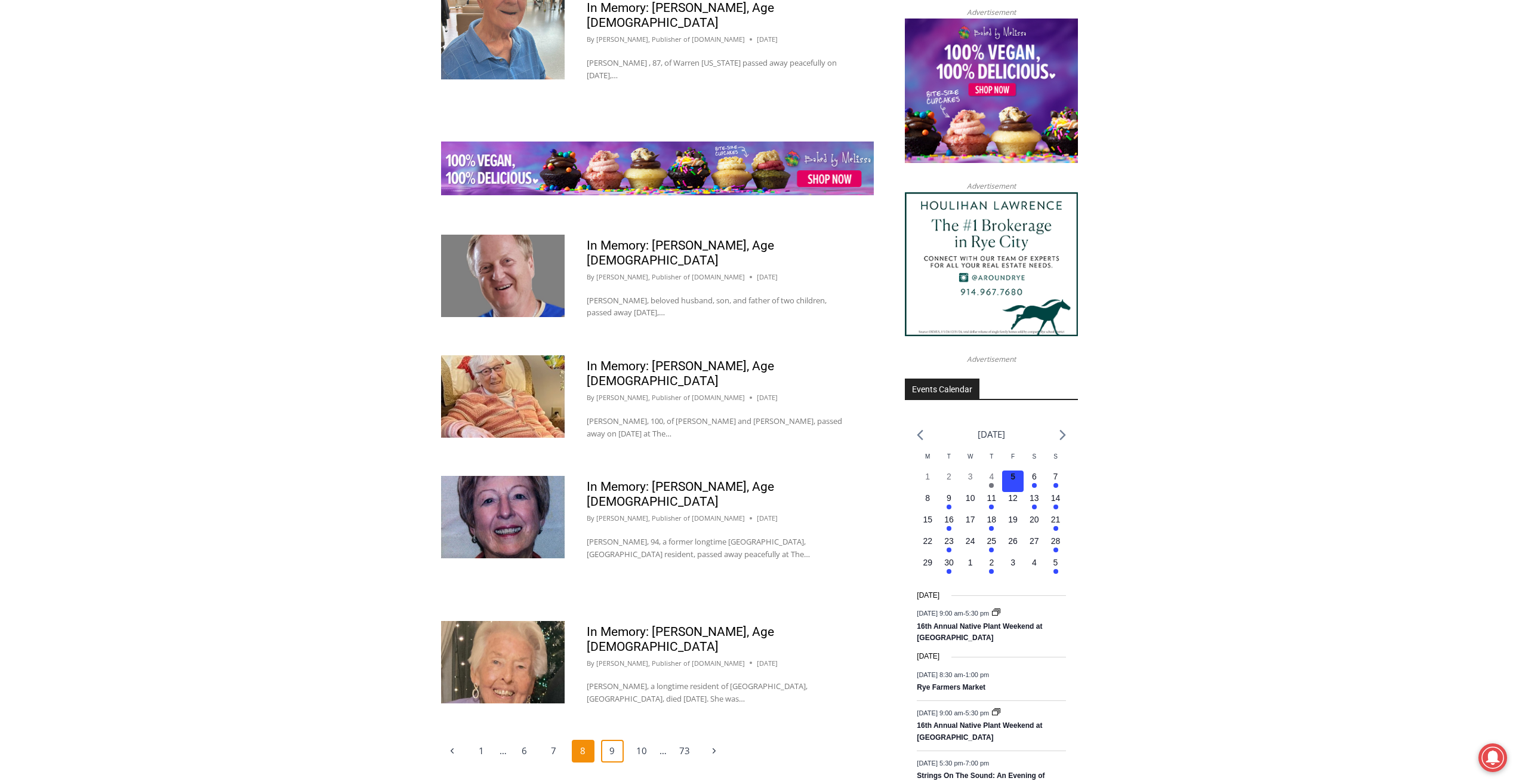
click at [612, 740] on link "9" at bounding box center [612, 750] width 23 height 23
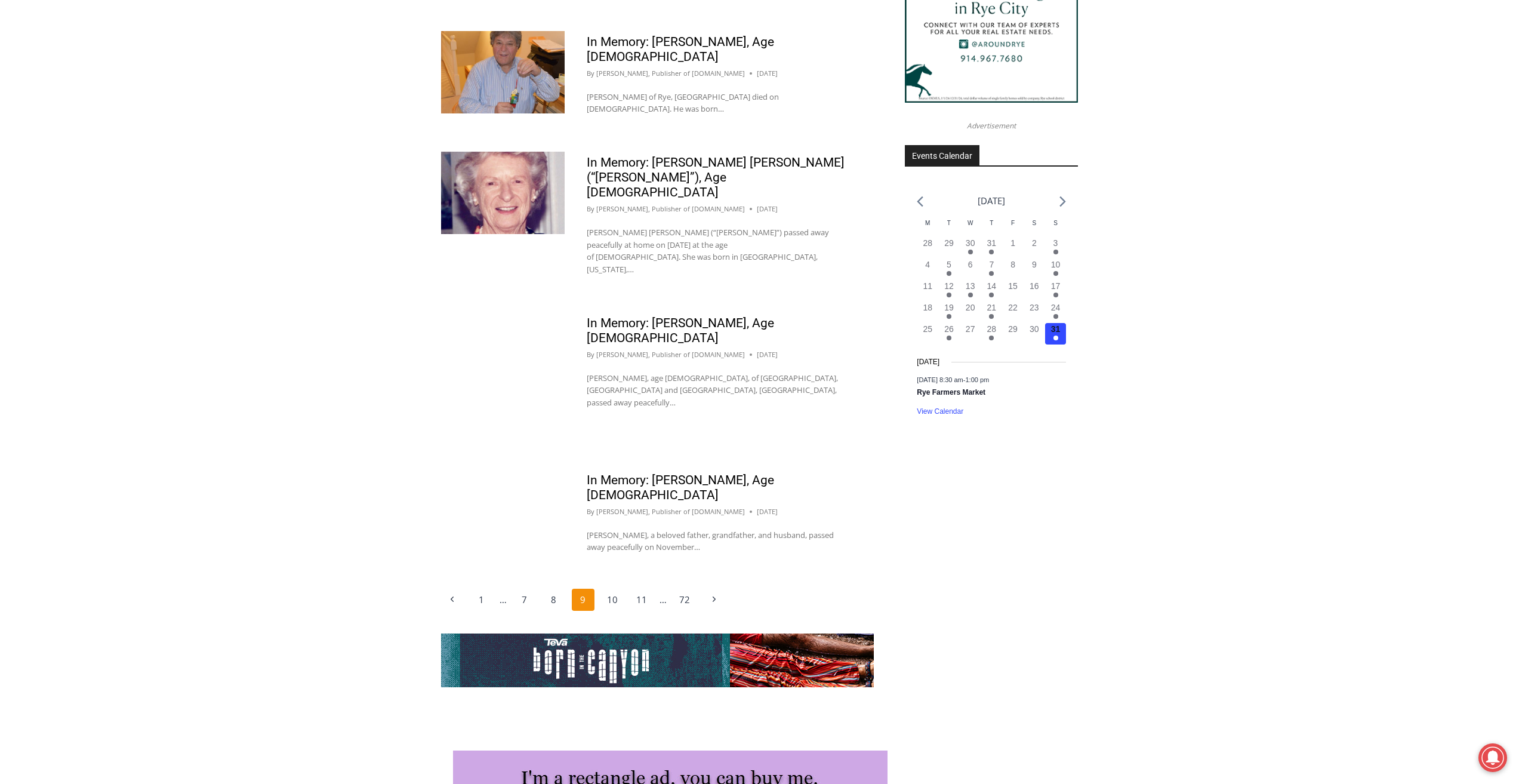
scroll to position [1731, 0]
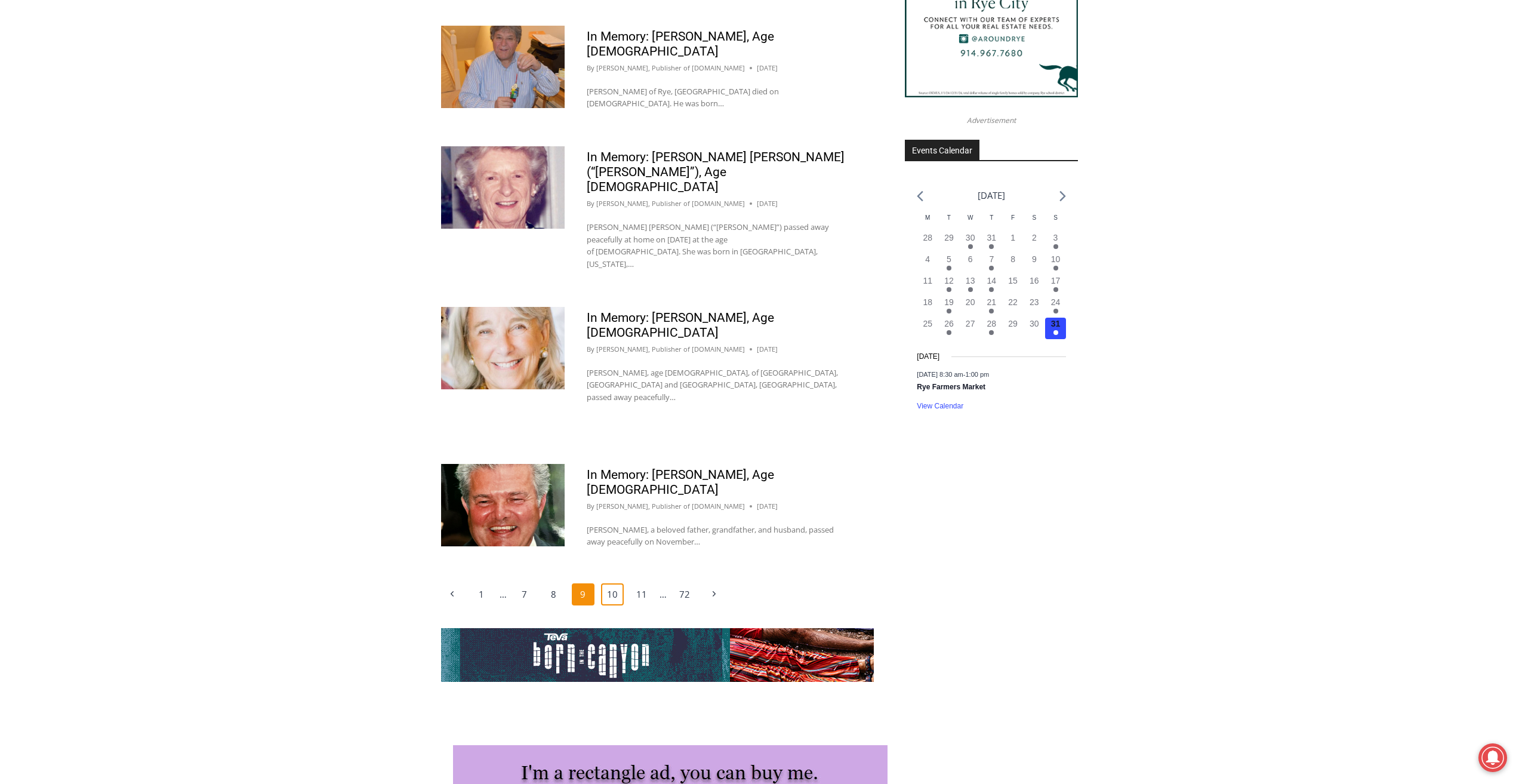
click at [616, 584] on link "10" at bounding box center [612, 594] width 23 height 23
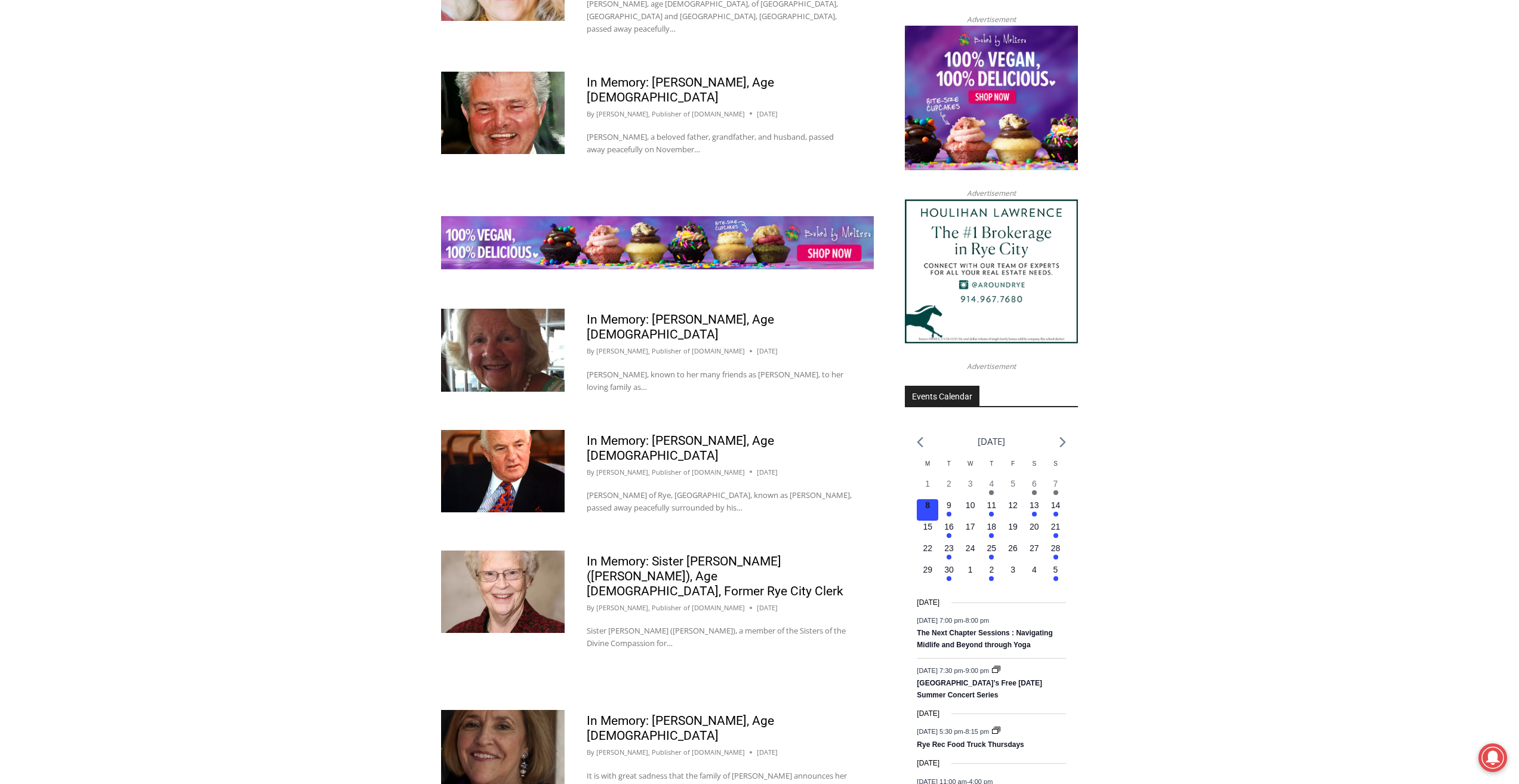
scroll to position [1492, 0]
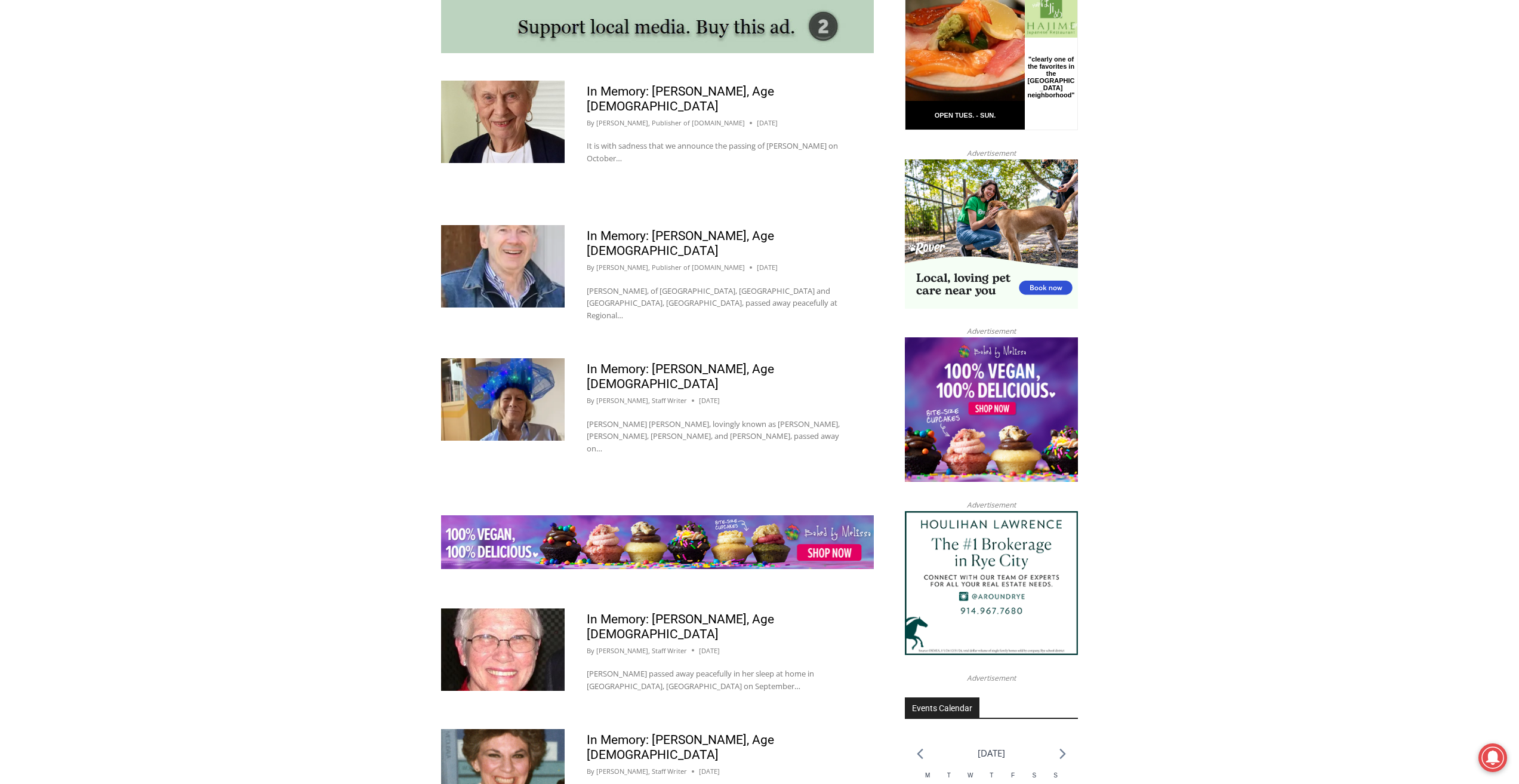
scroll to position [1412, 0]
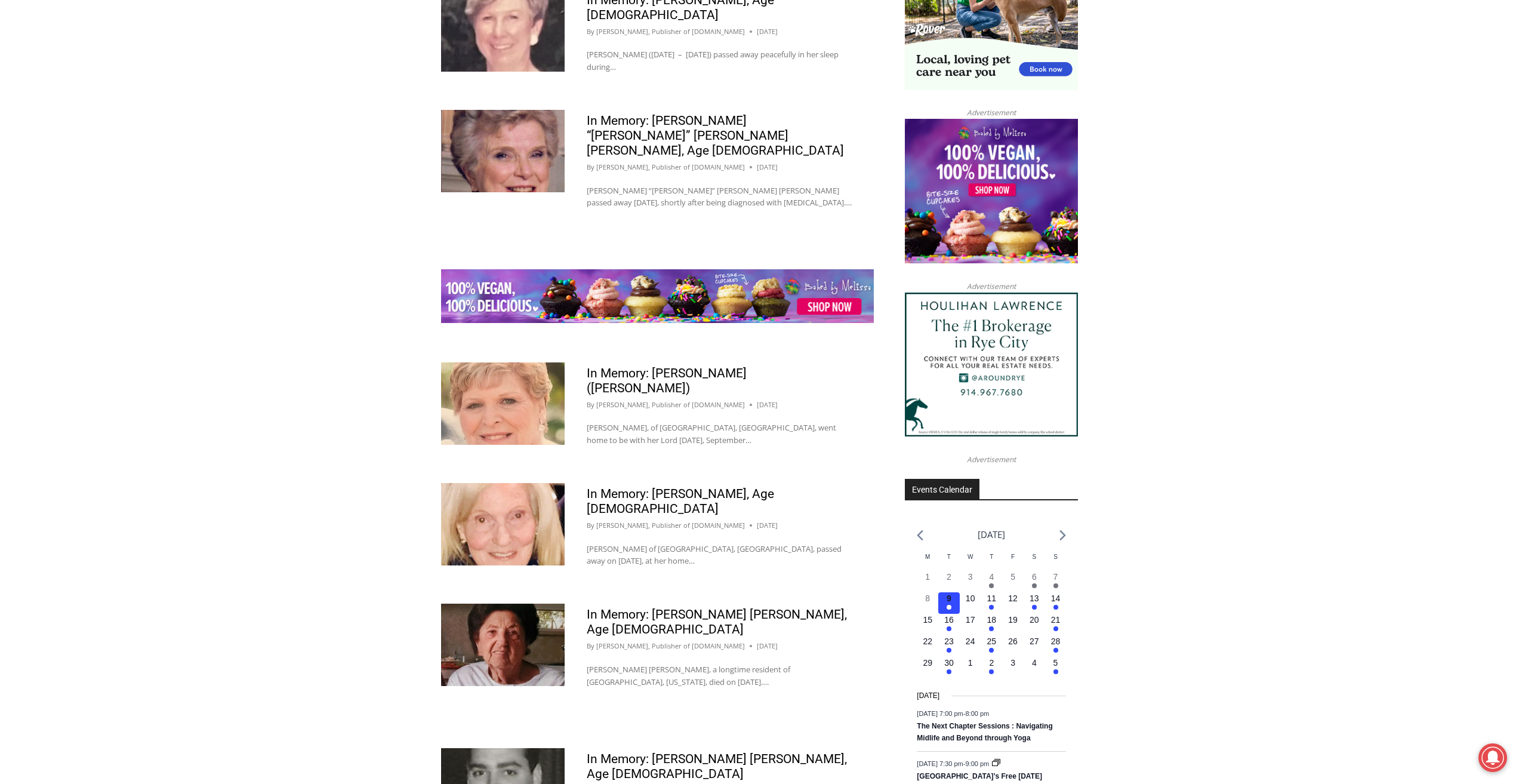
scroll to position [1412, 0]
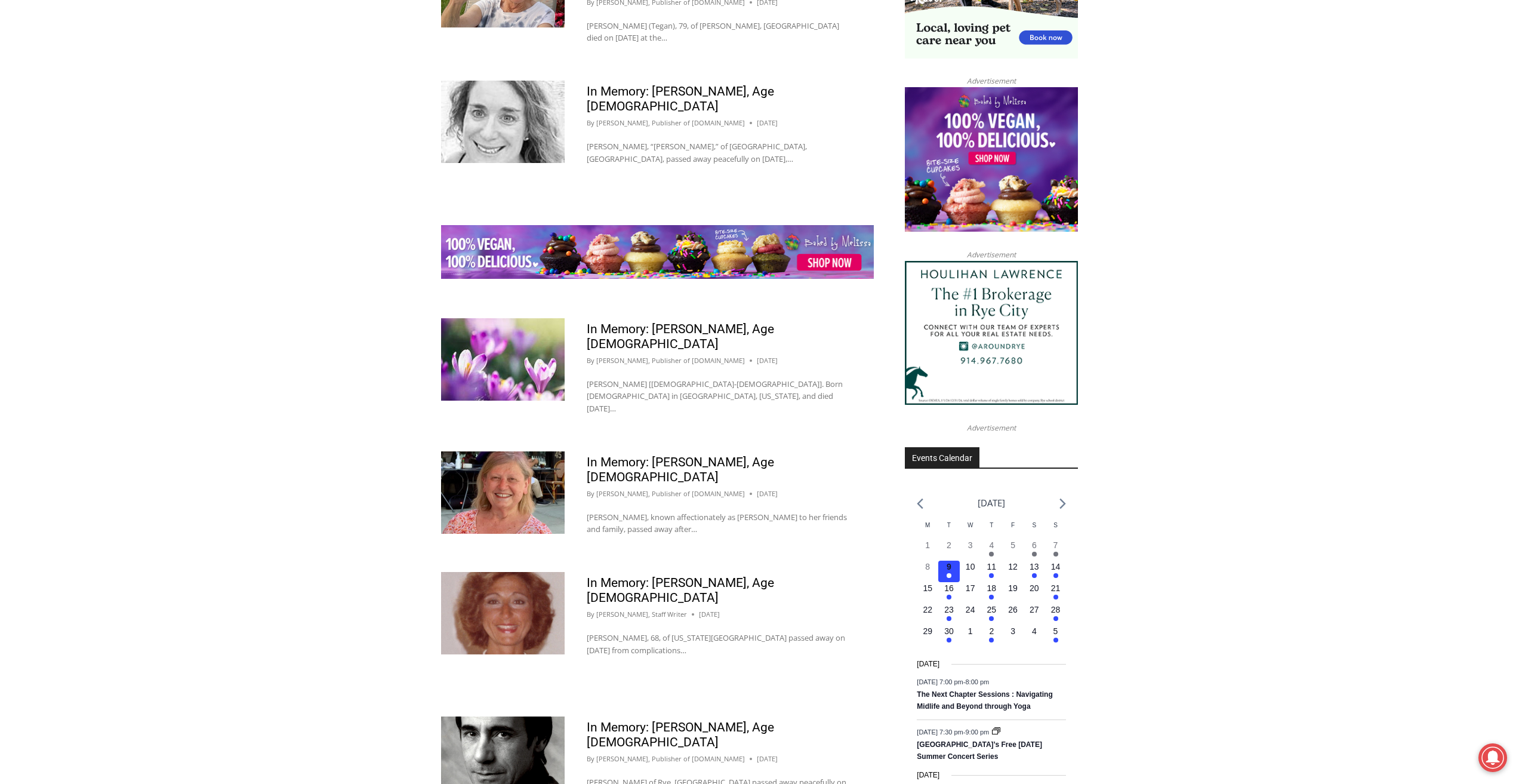
scroll to position [1492, 0]
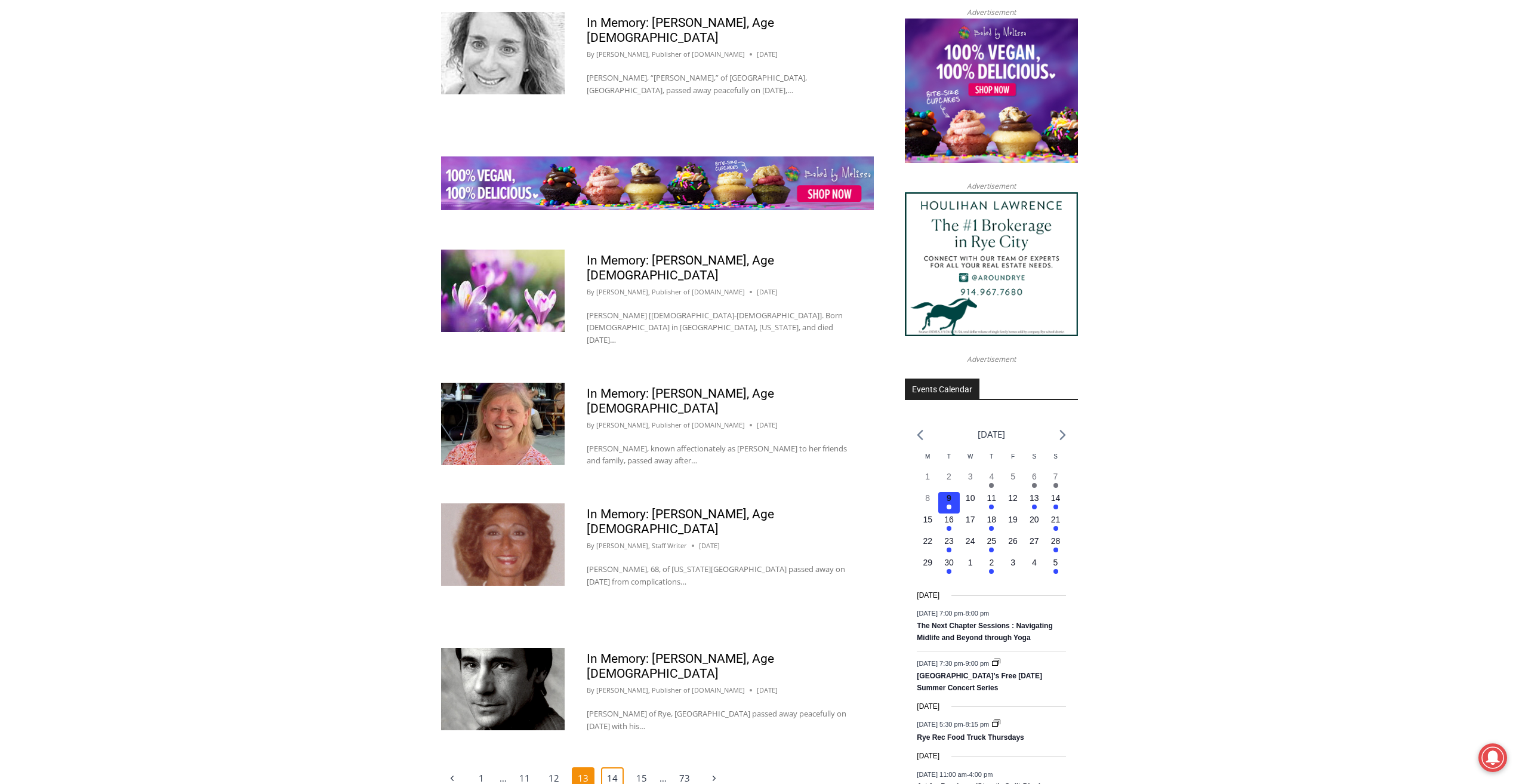
click at [606, 767] on link "14" at bounding box center [612, 778] width 23 height 23
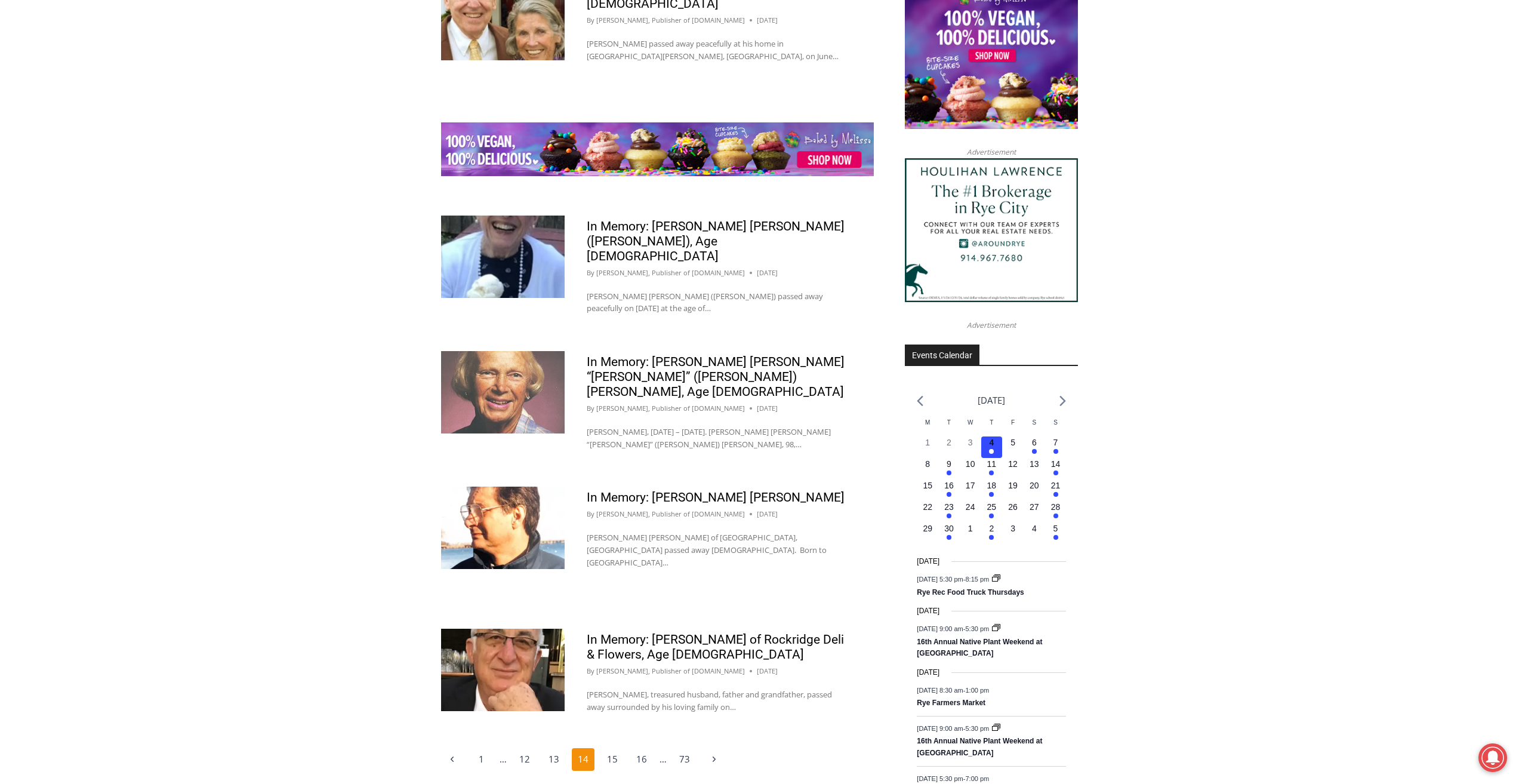
scroll to position [1552, 0]
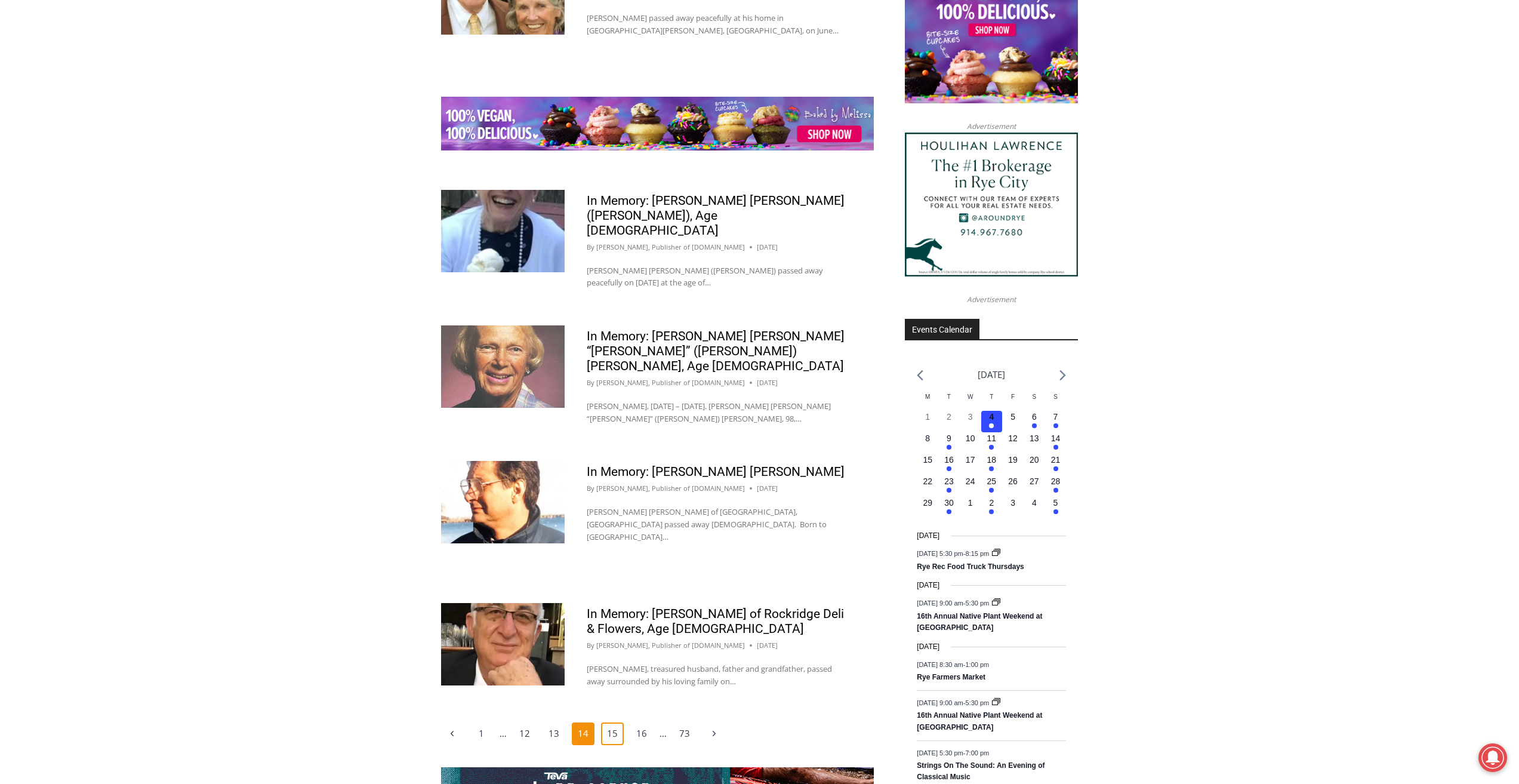
click at [614, 722] on link "15" at bounding box center [612, 733] width 23 height 23
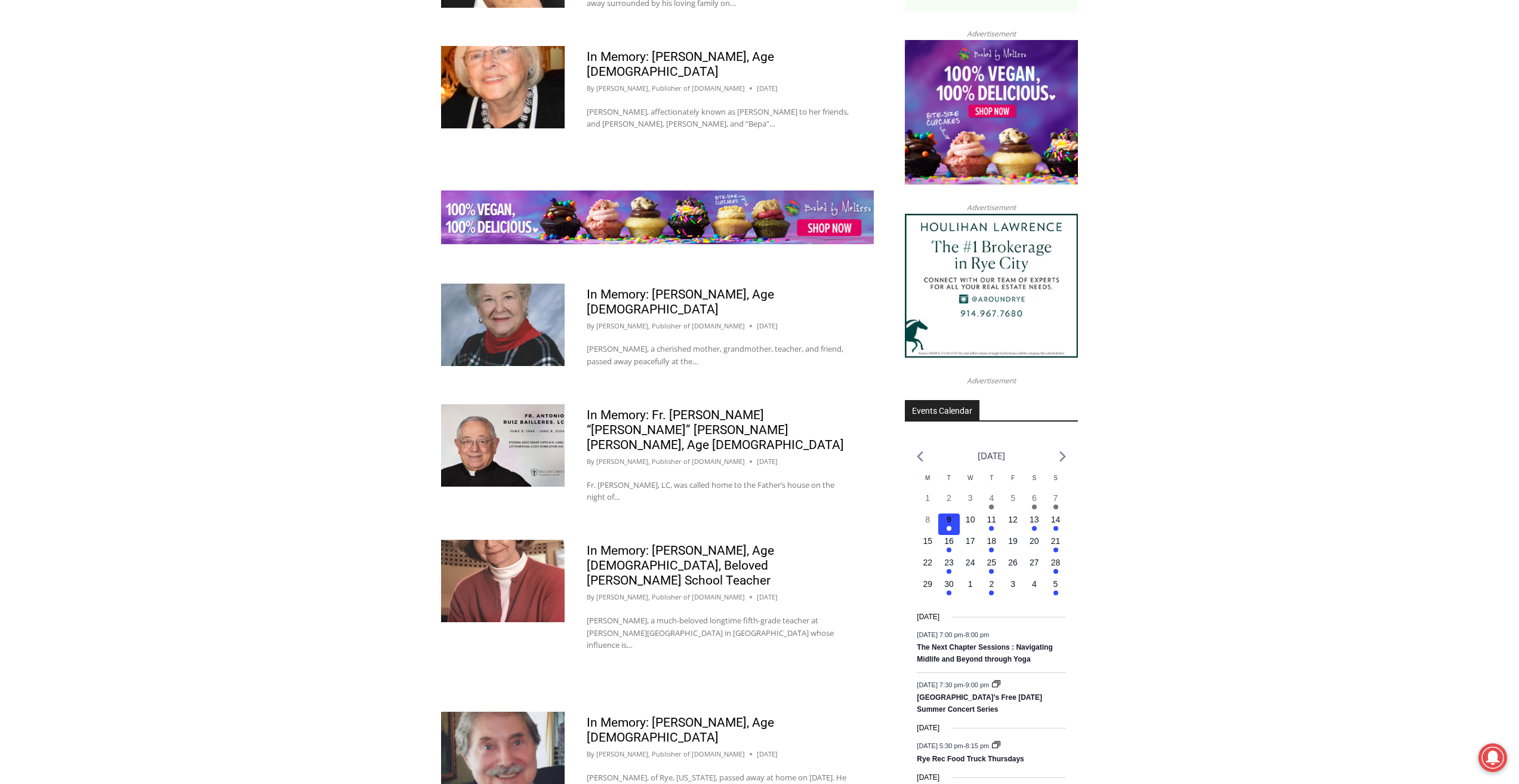
scroll to position [1472, 0]
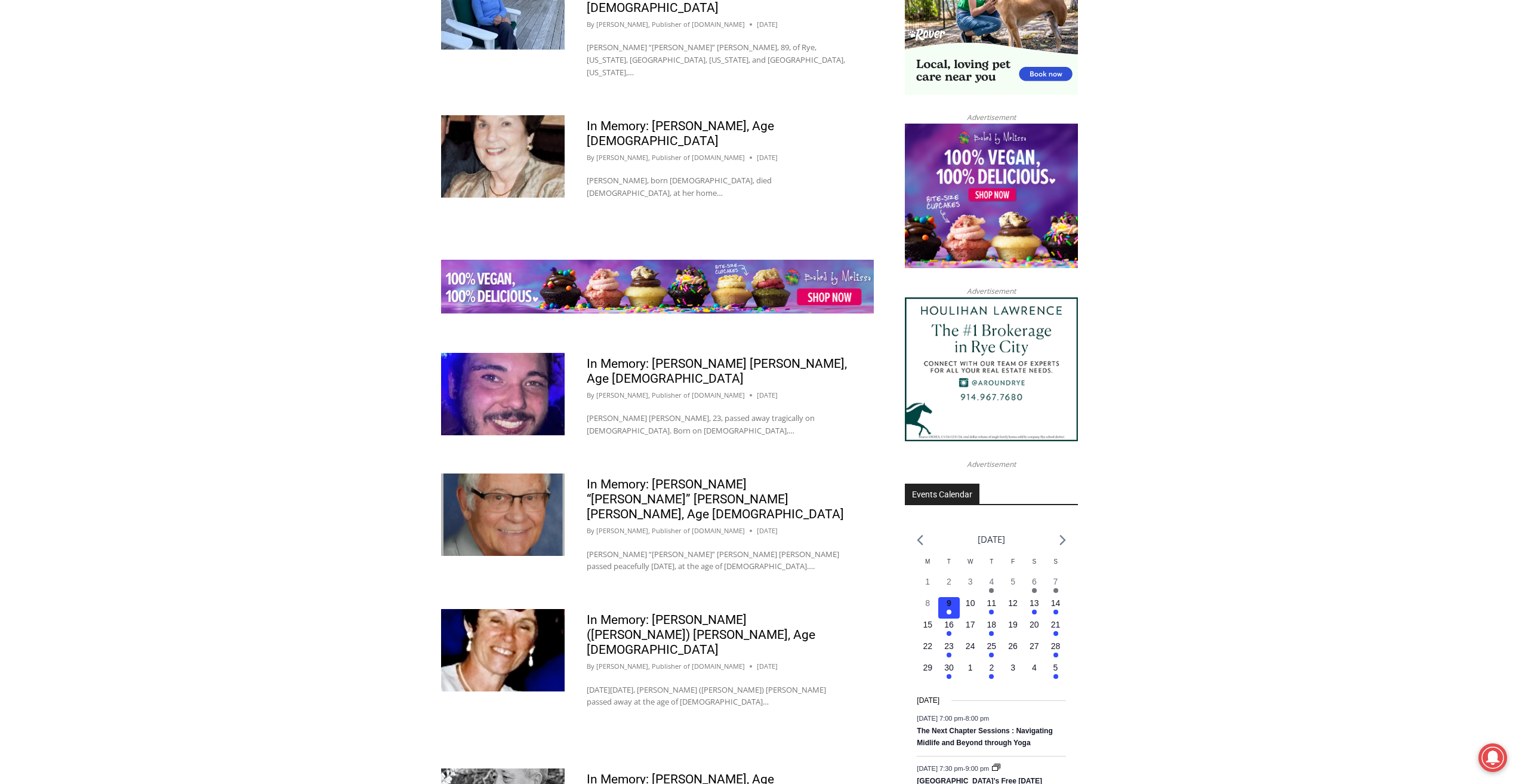
scroll to position [1492, 0]
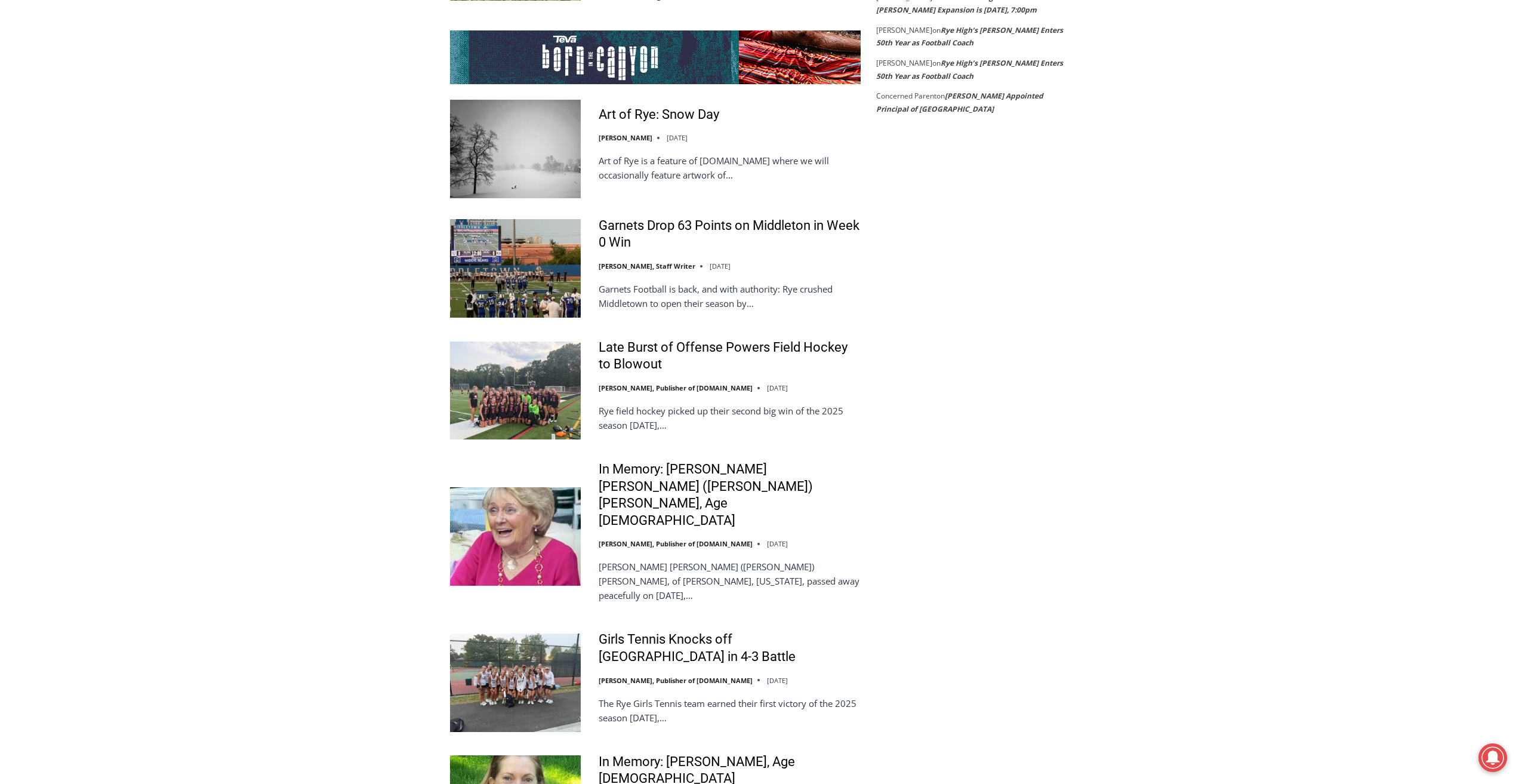
scroll to position [2388, 0]
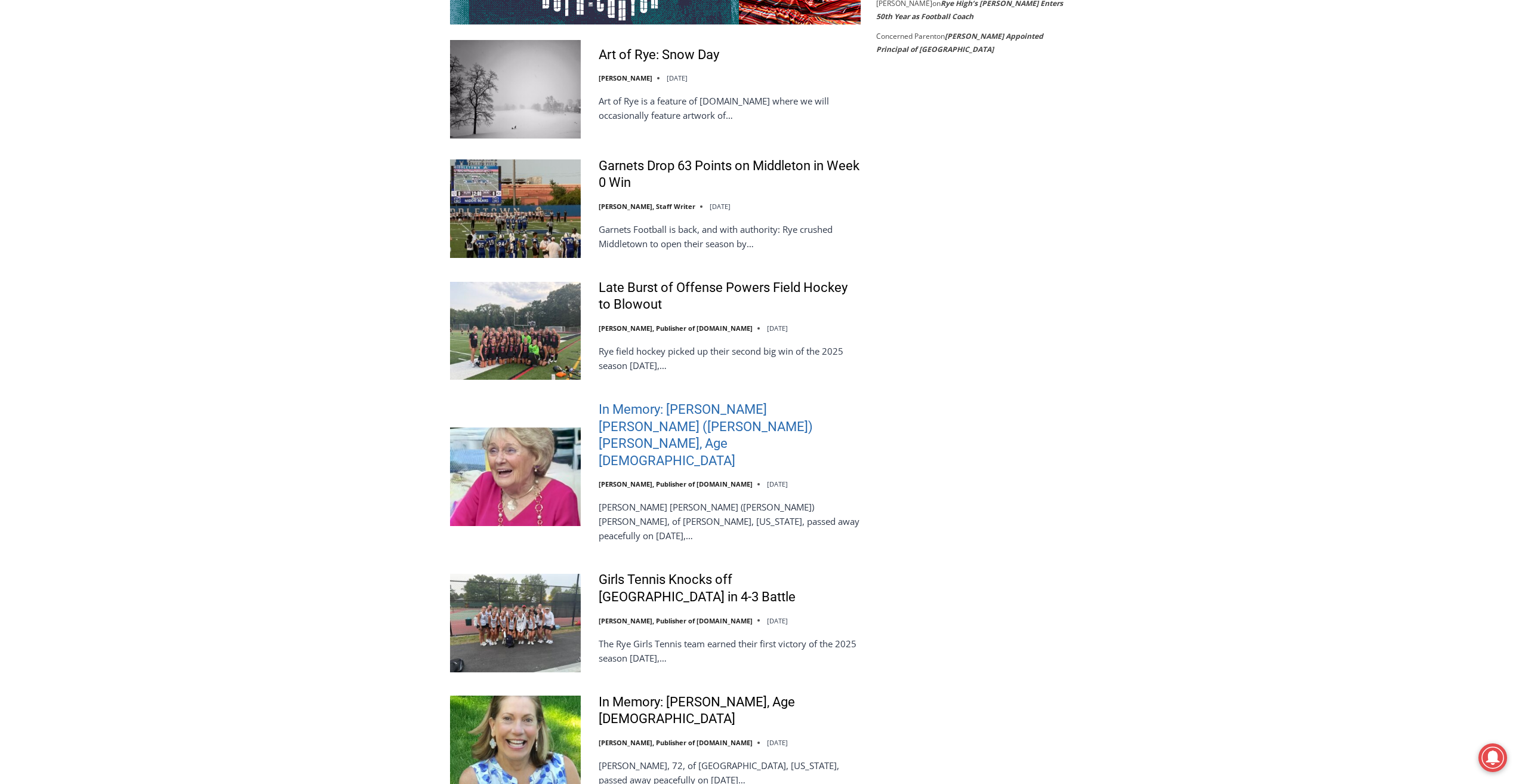
click at [667, 401] on link "In Memory: [PERSON_NAME] [PERSON_NAME] ([PERSON_NAME]) [PERSON_NAME], Age [DEMO…" at bounding box center [729, 435] width 262 height 68
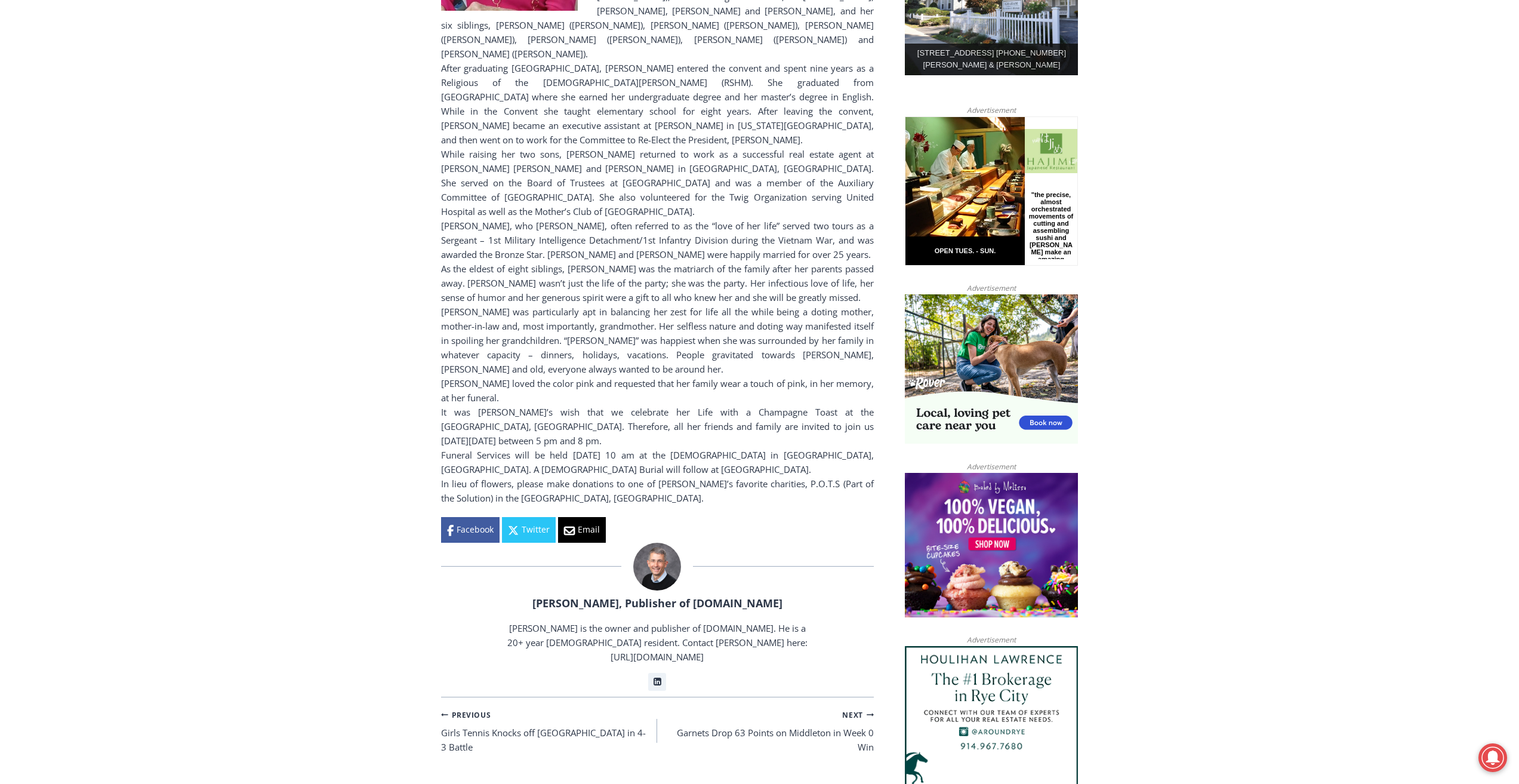
scroll to position [815, 0]
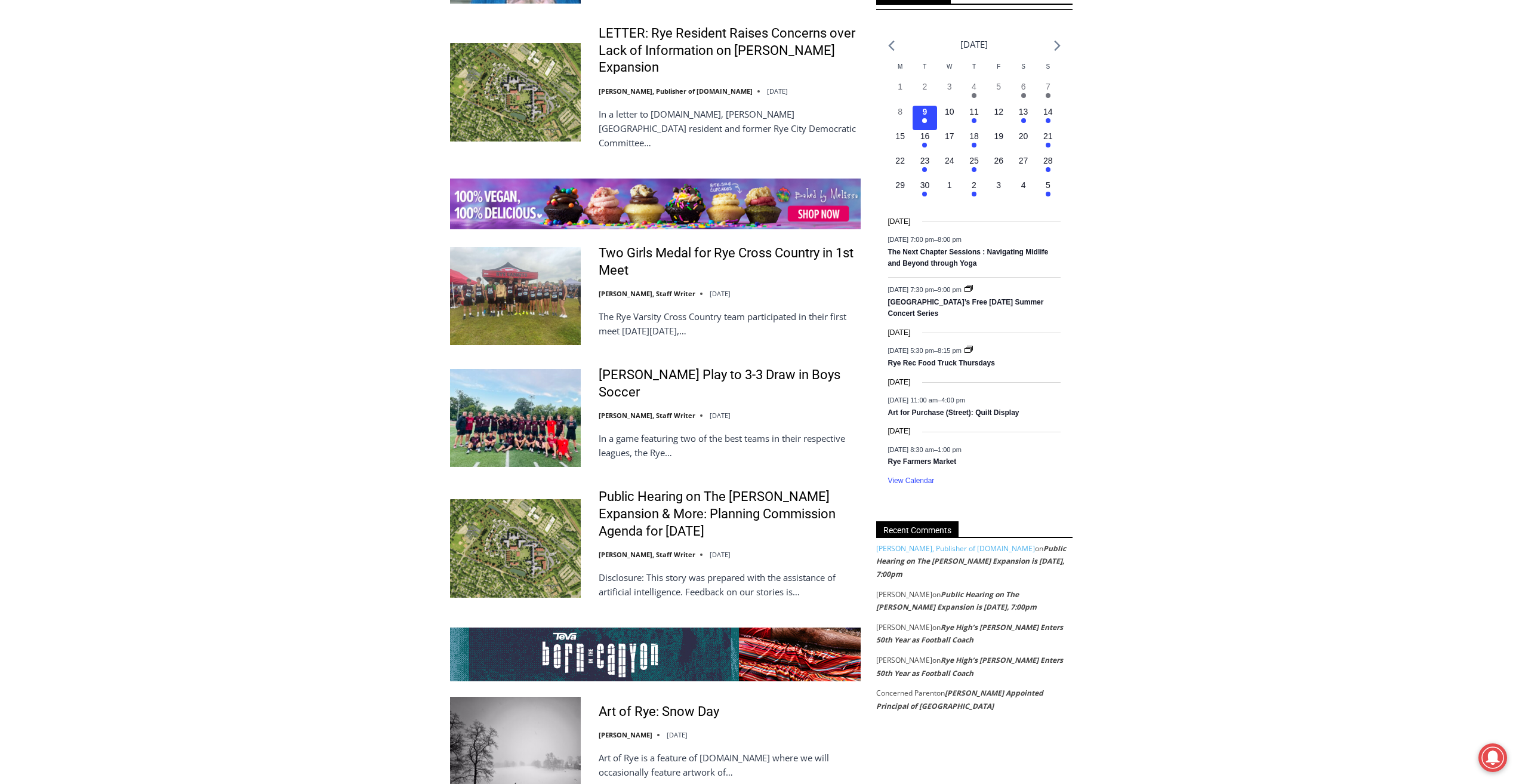
scroll to position [2149, 0]
